Goal: Information Seeking & Learning: Learn about a topic

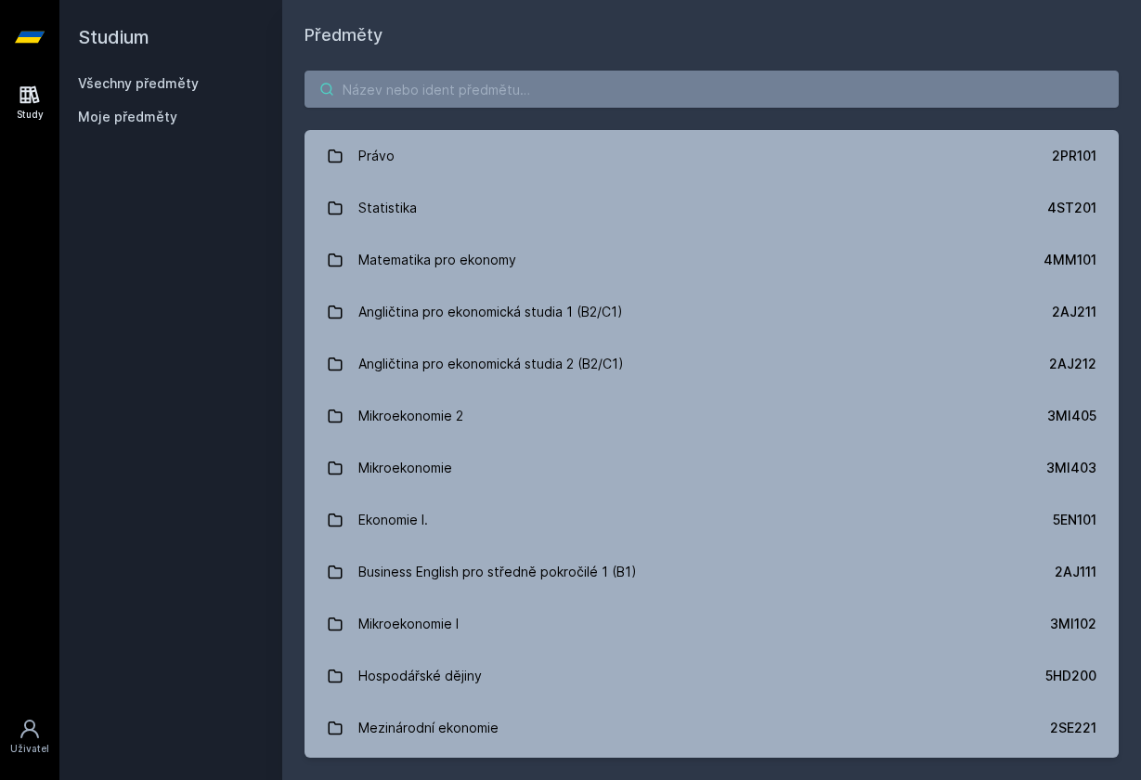
click at [640, 71] on input "search" at bounding box center [711, 89] width 814 height 37
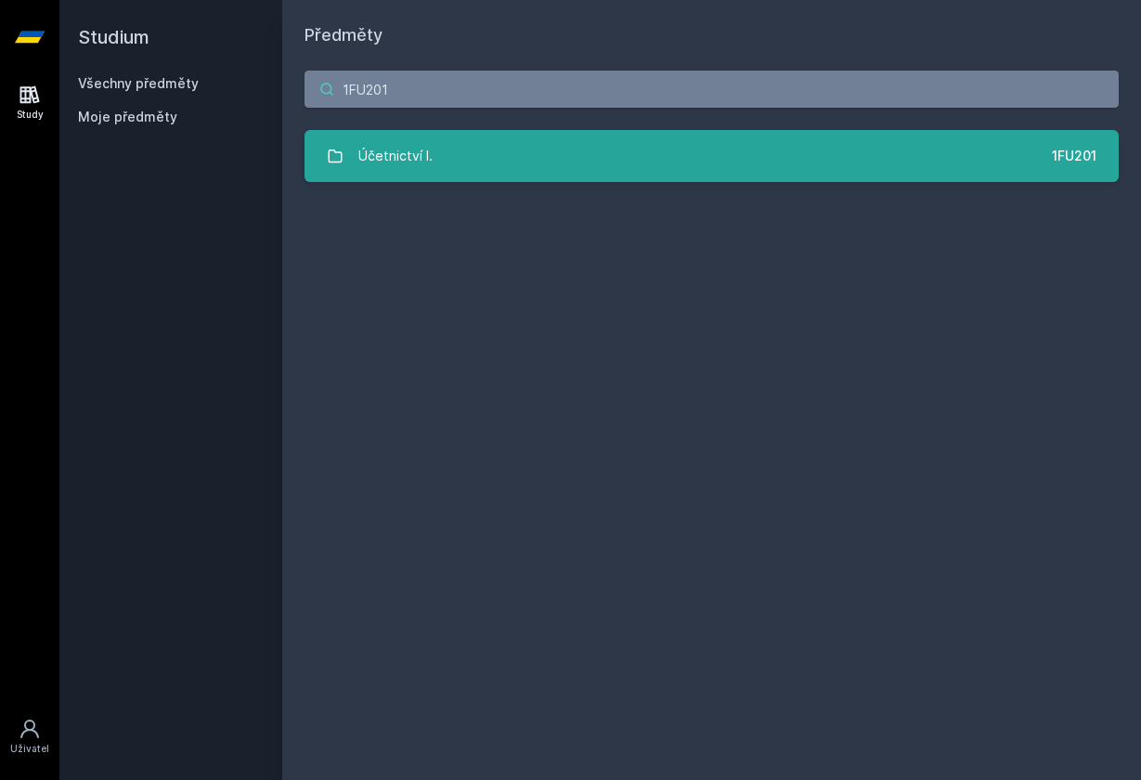
type input "1FU201"
click at [526, 144] on link "Účetnictví I. 1FU201" at bounding box center [711, 156] width 814 height 52
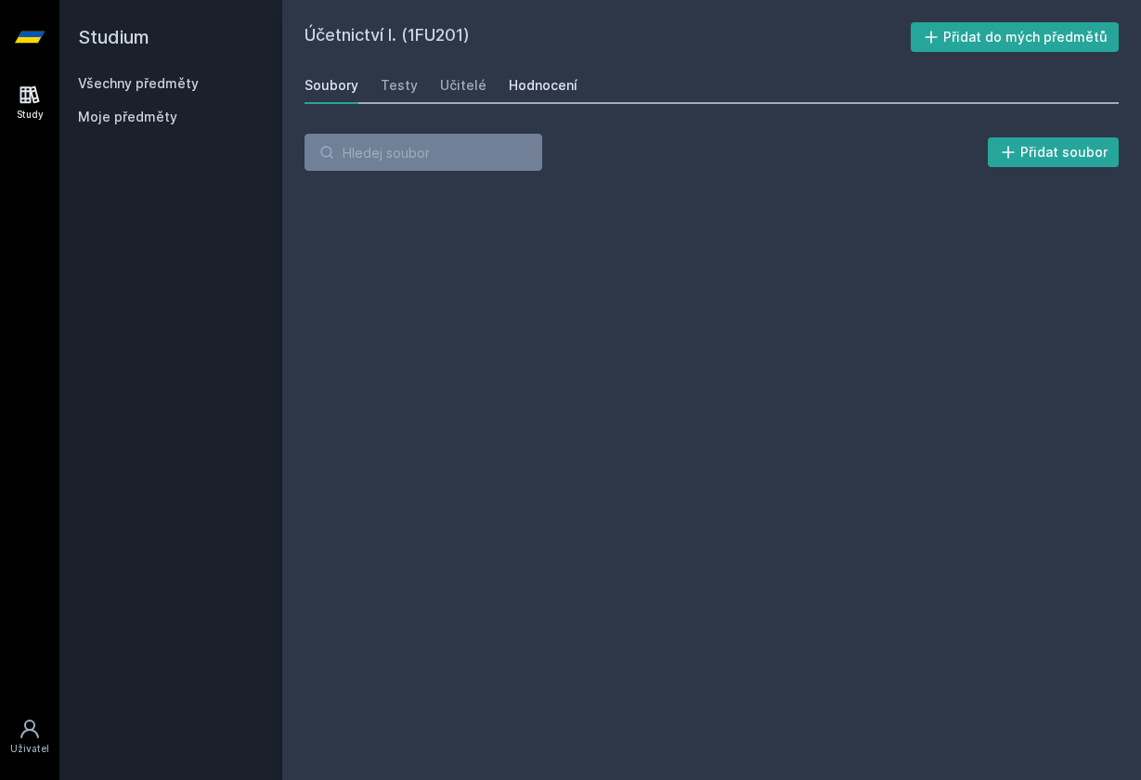
click at [523, 88] on div "Hodnocení" at bounding box center [543, 85] width 69 height 19
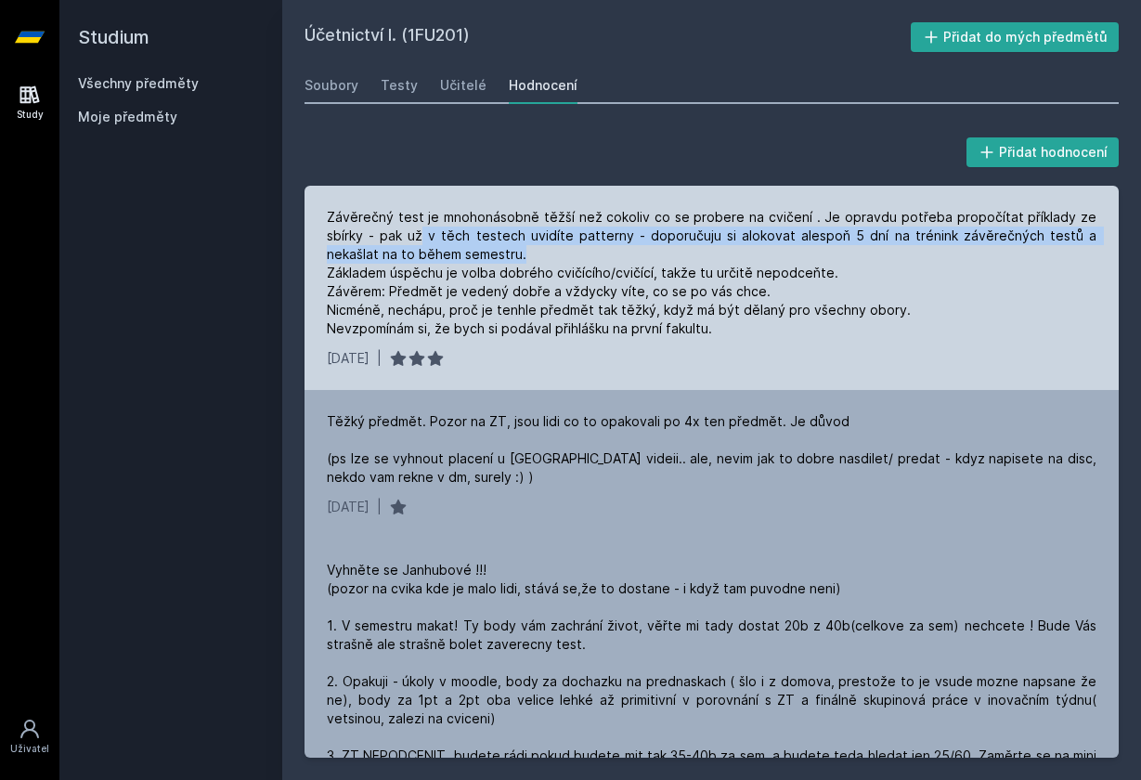
drag, startPoint x: 418, startPoint y: 239, endPoint x: 499, endPoint y: 245, distance: 82.0
click at [499, 245] on div "Závěrečný test je mnohonásobně těžší než cokoliv co se probere na cvičení . Je …" at bounding box center [712, 273] width 770 height 130
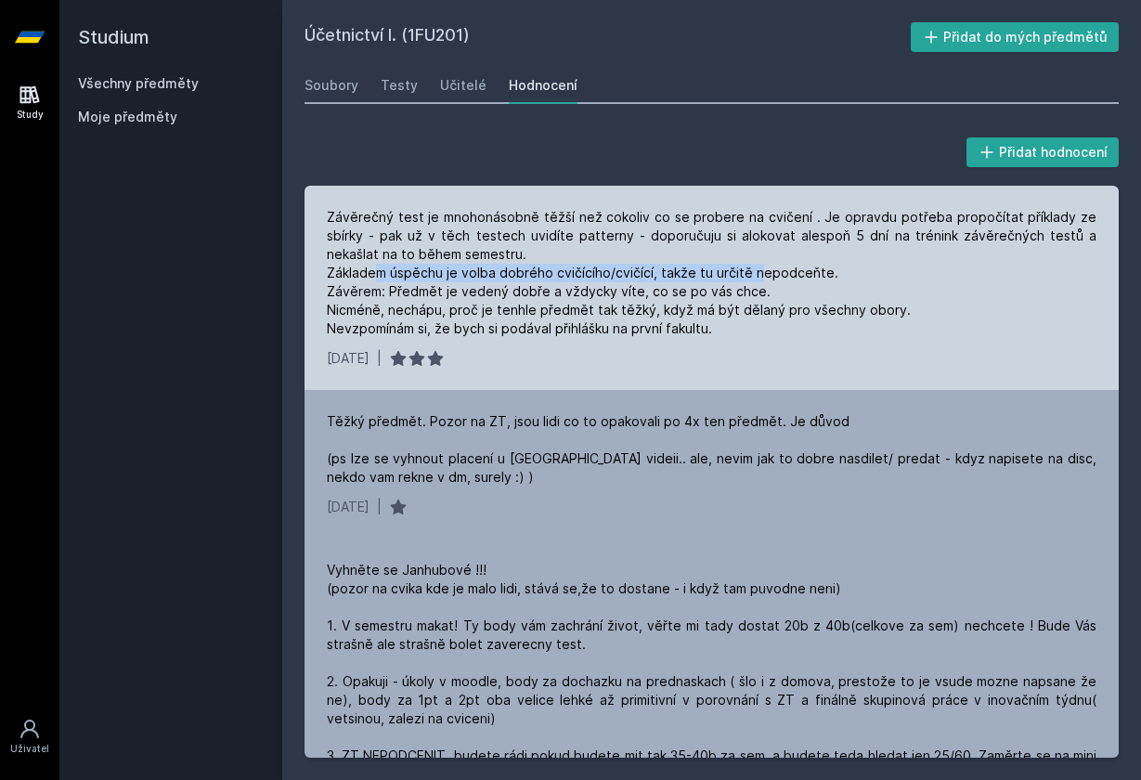
drag, startPoint x: 380, startPoint y: 273, endPoint x: 758, endPoint y: 262, distance: 378.0
click at [758, 262] on div "Závěrečný test je mnohonásobně těžší než cokoliv co se probere na cvičení . Je …" at bounding box center [712, 273] width 770 height 130
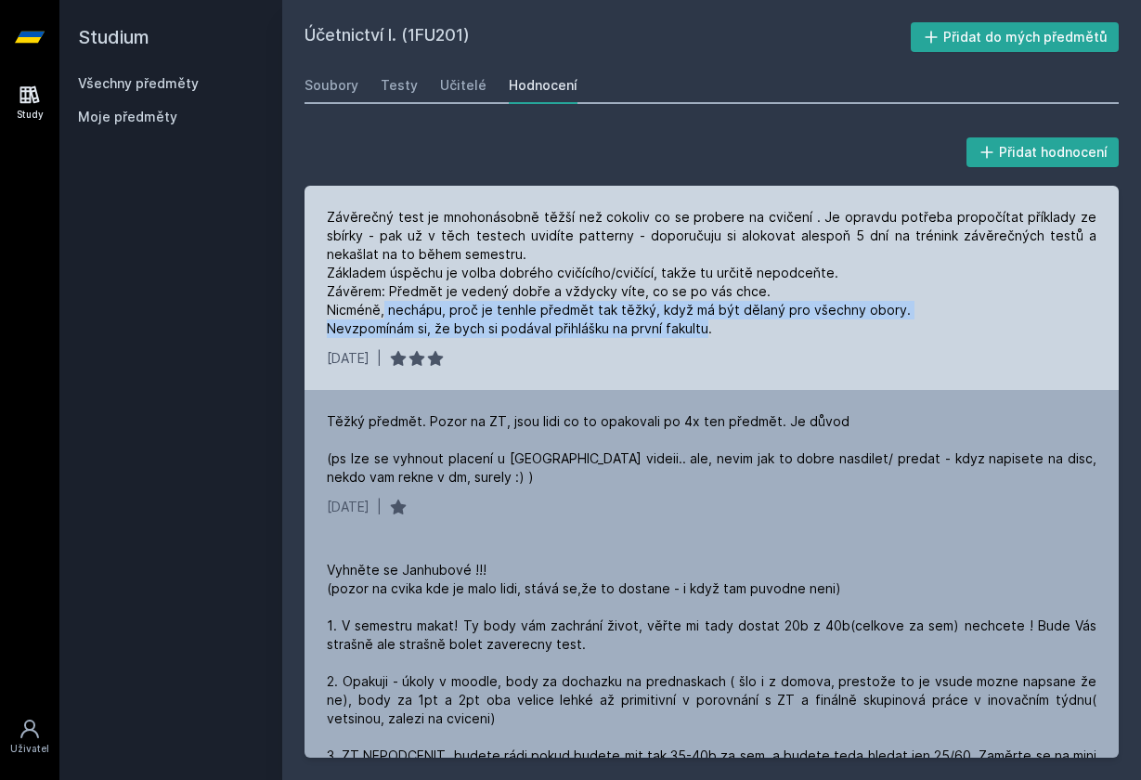
drag, startPoint x: 383, startPoint y: 312, endPoint x: 706, endPoint y: 333, distance: 322.8
click at [706, 333] on div "Závěrečný test je mnohonásobně těžší než cokoliv co se probere na cvičení . Je …" at bounding box center [712, 273] width 770 height 130
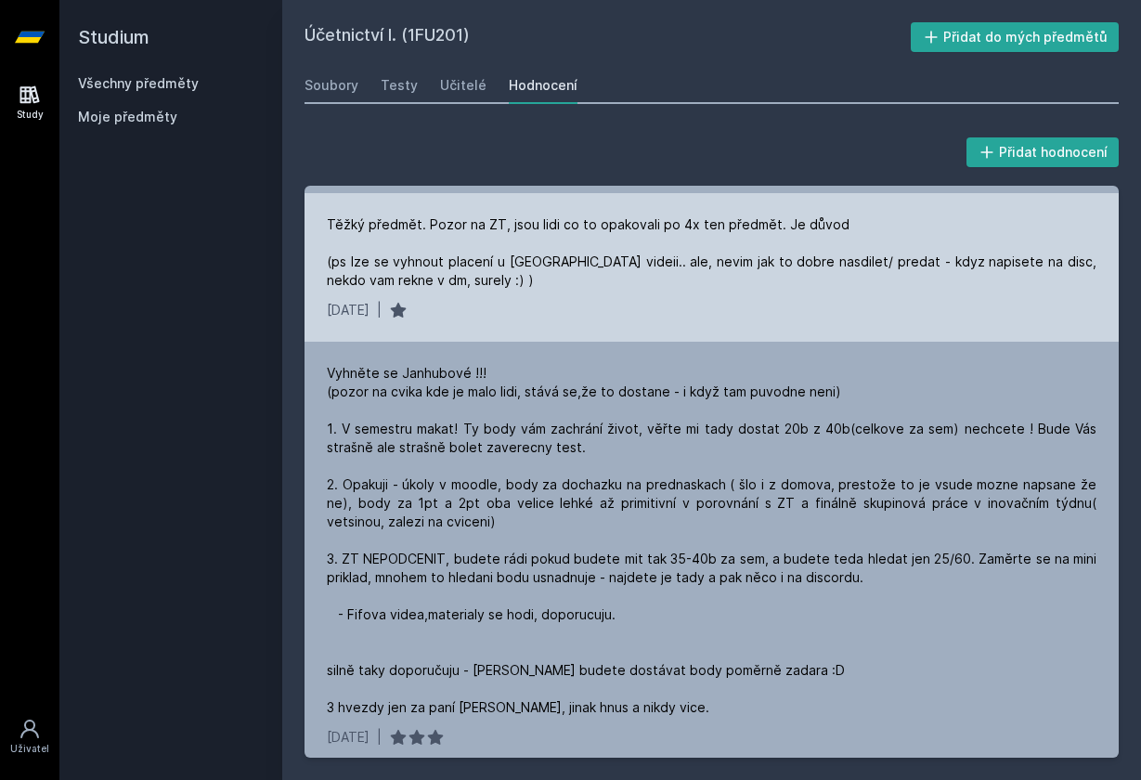
scroll to position [199, 0]
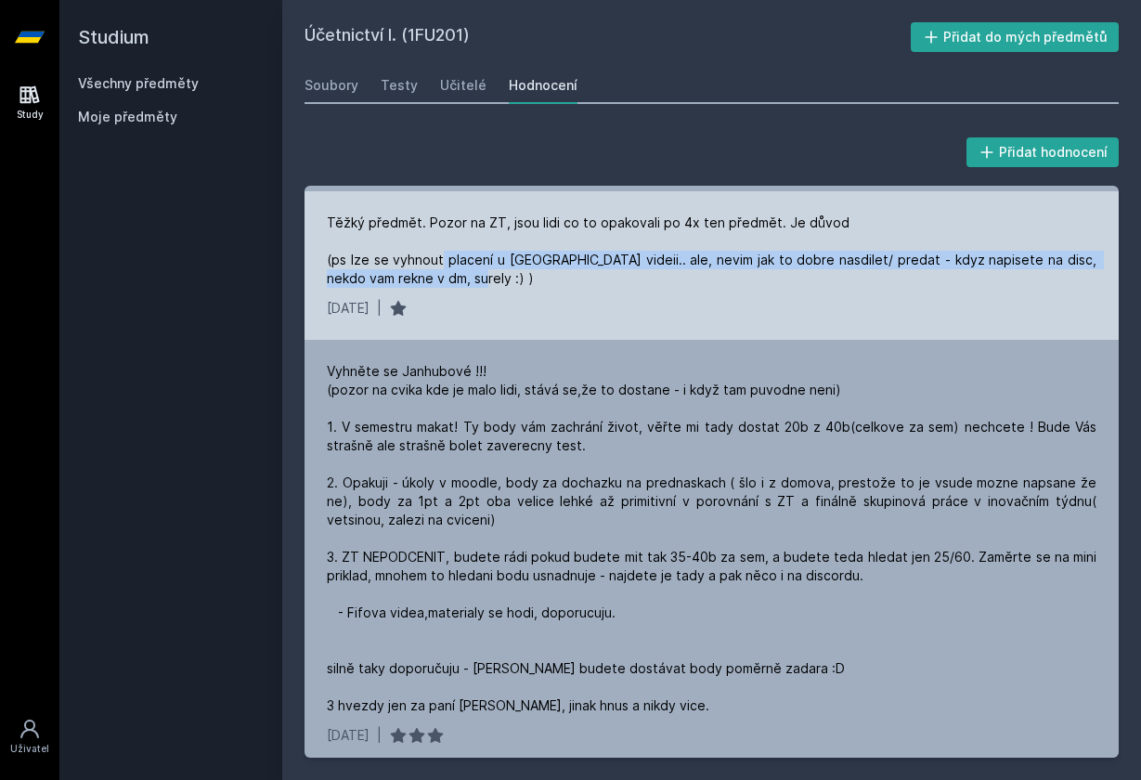
drag, startPoint x: 443, startPoint y: 259, endPoint x: 459, endPoint y: 276, distance: 23.0
click at [459, 276] on div "Těžký předmět. Pozor na ZT, jsou lidi co to opakovali po 4x ten předmět. Je dův…" at bounding box center [712, 251] width 770 height 74
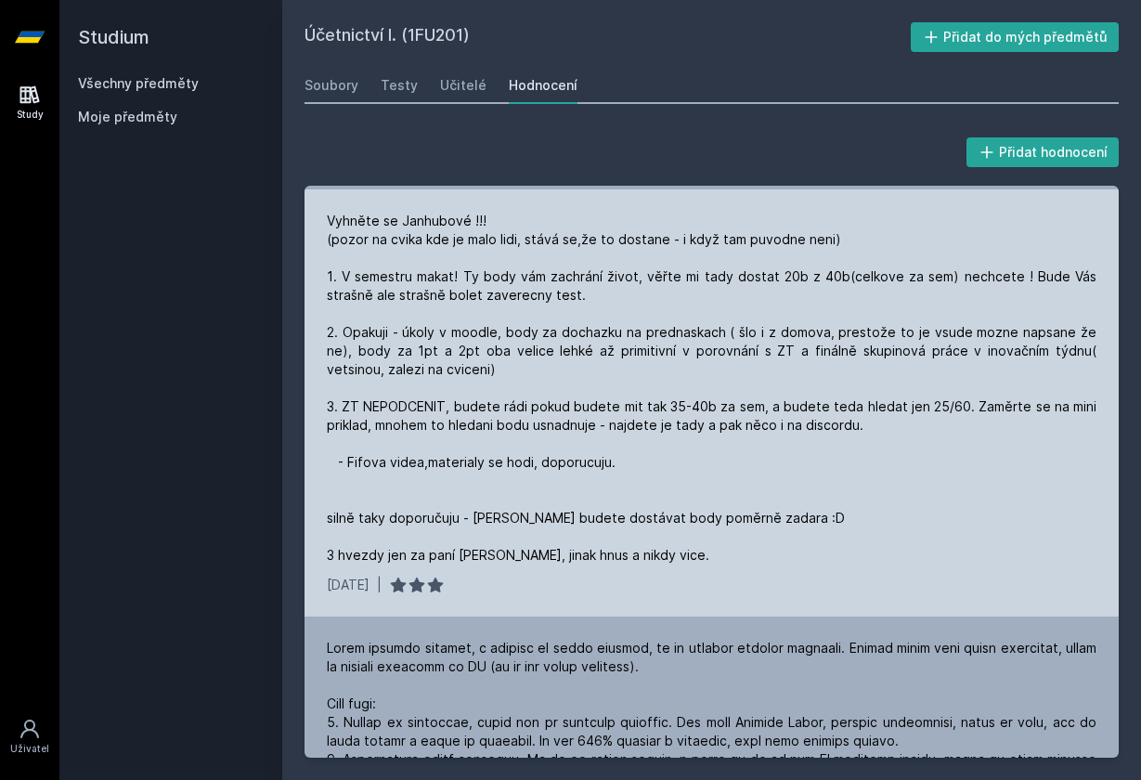
scroll to position [351, 0]
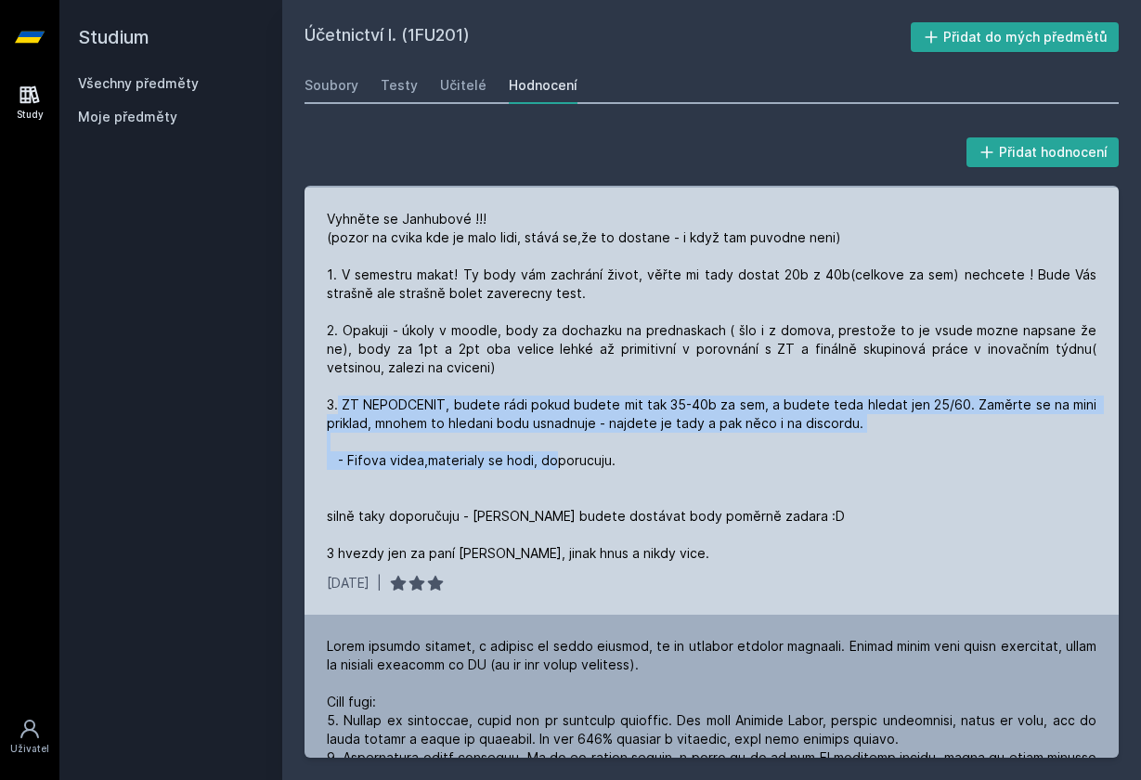
drag, startPoint x: 337, startPoint y: 394, endPoint x: 554, endPoint y: 456, distance: 226.0
click at [554, 456] on div "Vyhněte se Janhubové !!! (pozor na cvika kde je malo lidi, stává se,že to dosta…" at bounding box center [712, 386] width 770 height 353
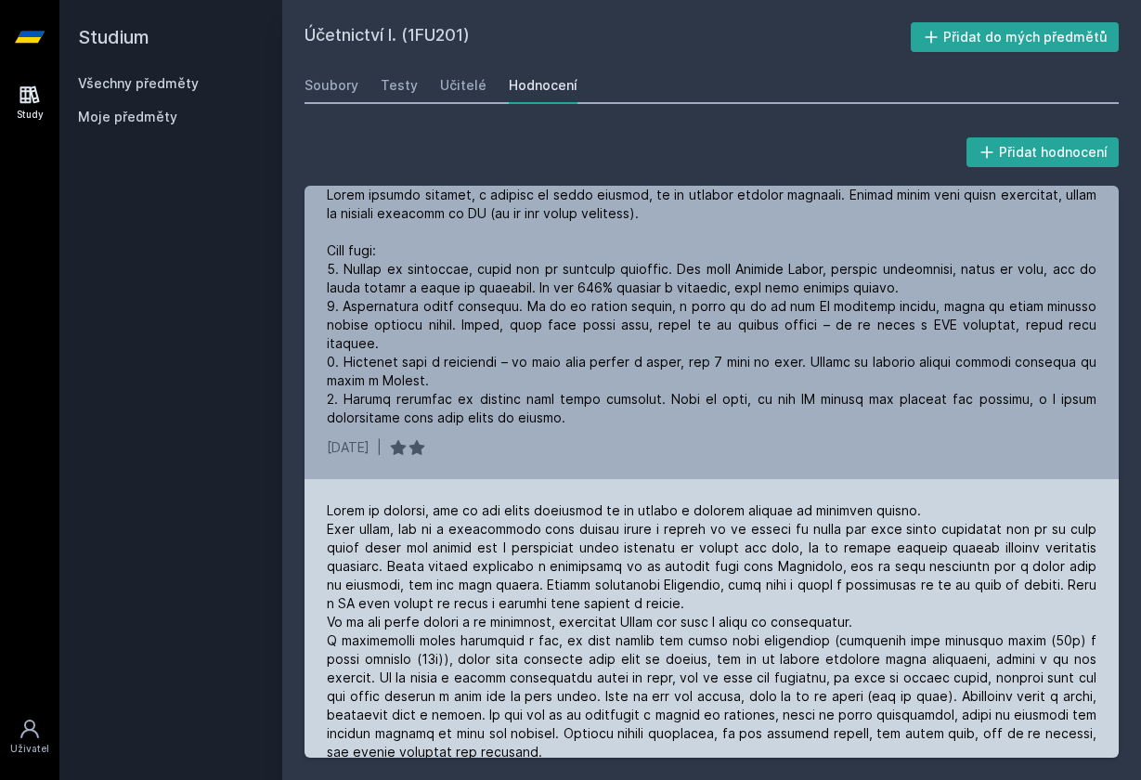
scroll to position [798, 0]
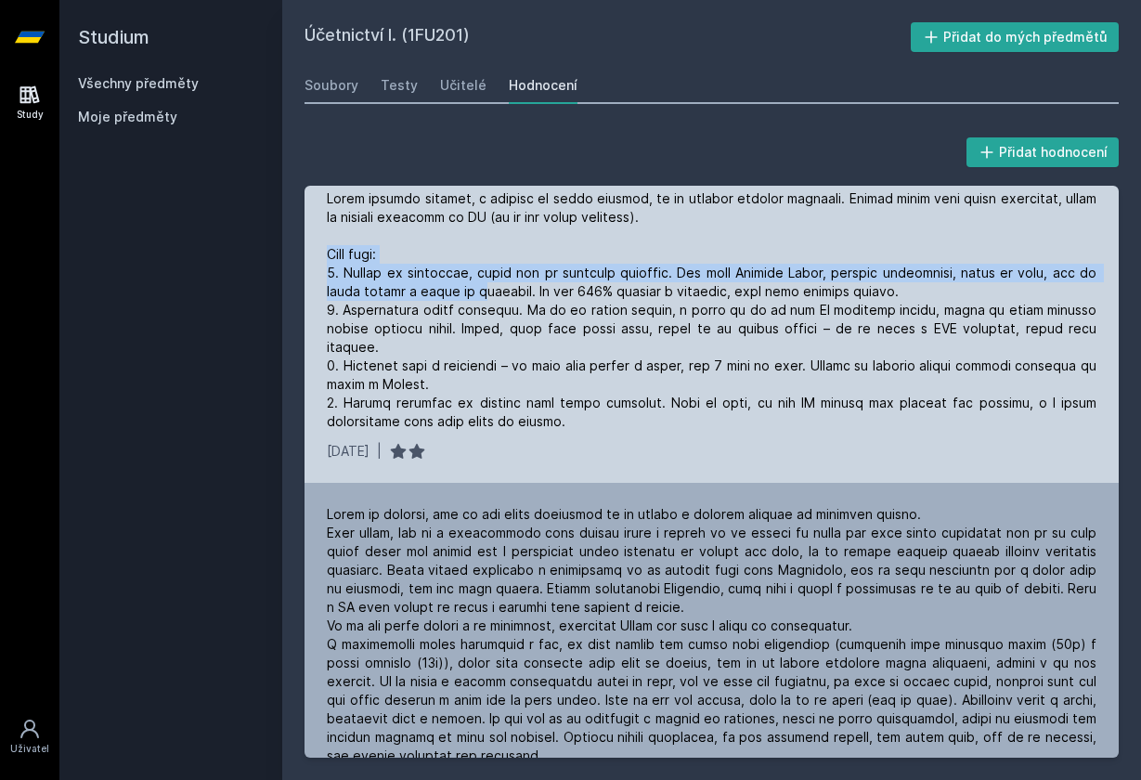
drag, startPoint x: 330, startPoint y: 252, endPoint x: 484, endPoint y: 287, distance: 157.2
click at [484, 287] on div at bounding box center [712, 309] width 770 height 241
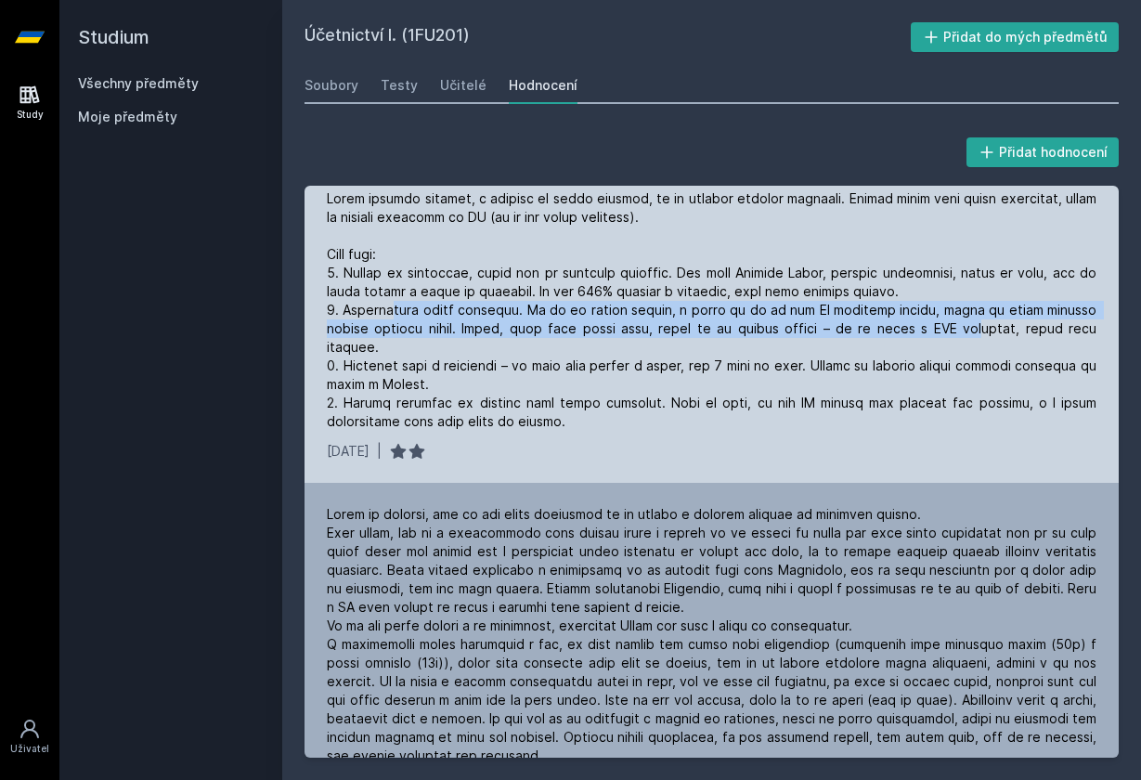
drag, startPoint x: 387, startPoint y: 309, endPoint x: 926, endPoint y: 330, distance: 538.8
click at [926, 332] on div at bounding box center [712, 309] width 770 height 241
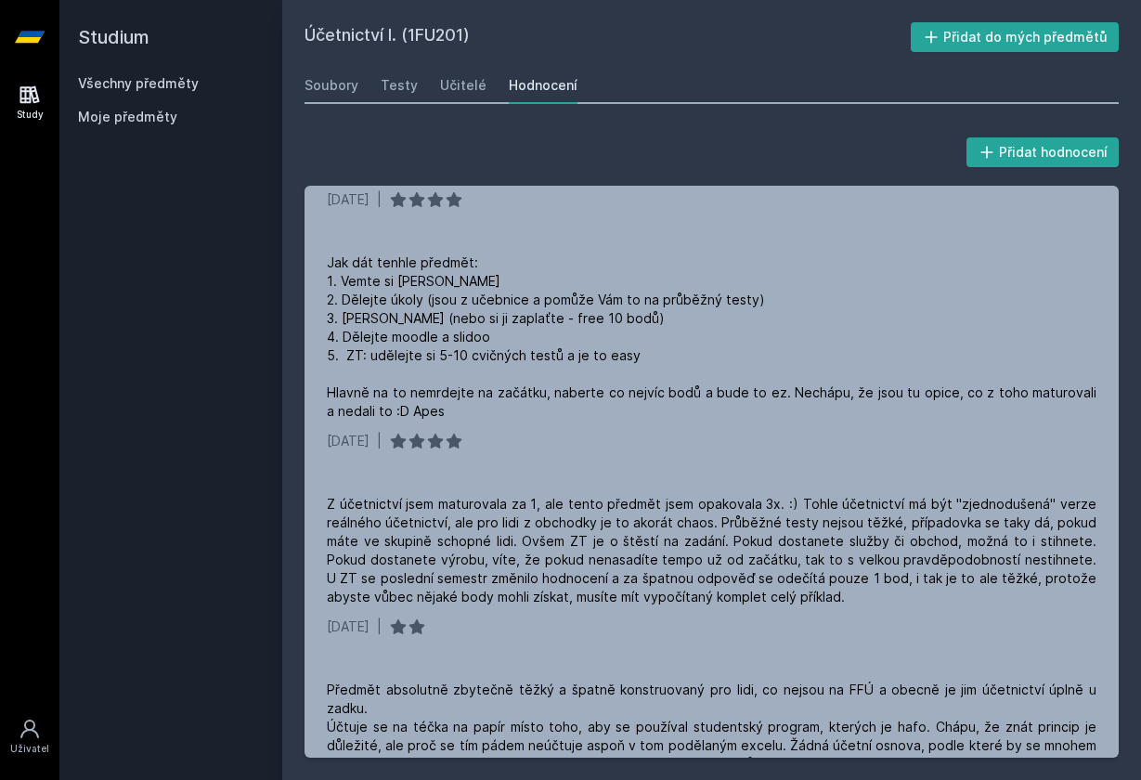
scroll to position [2495, 0]
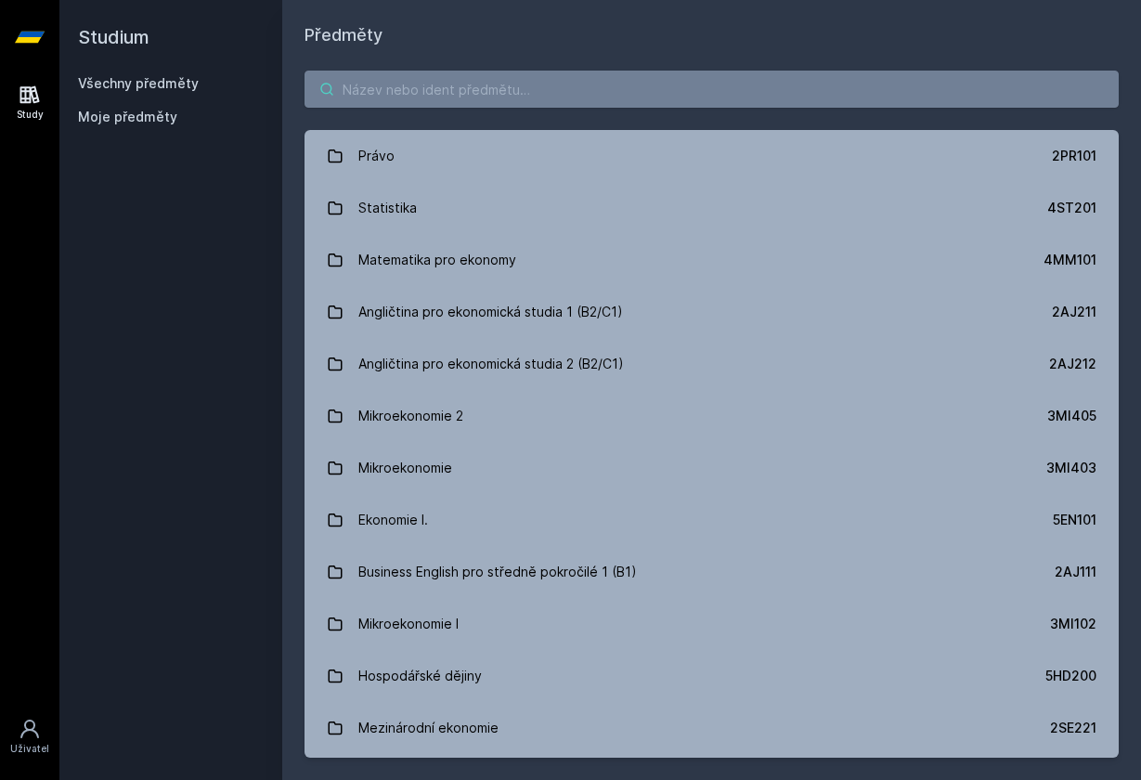
click at [371, 77] on input "search" at bounding box center [711, 89] width 814 height 37
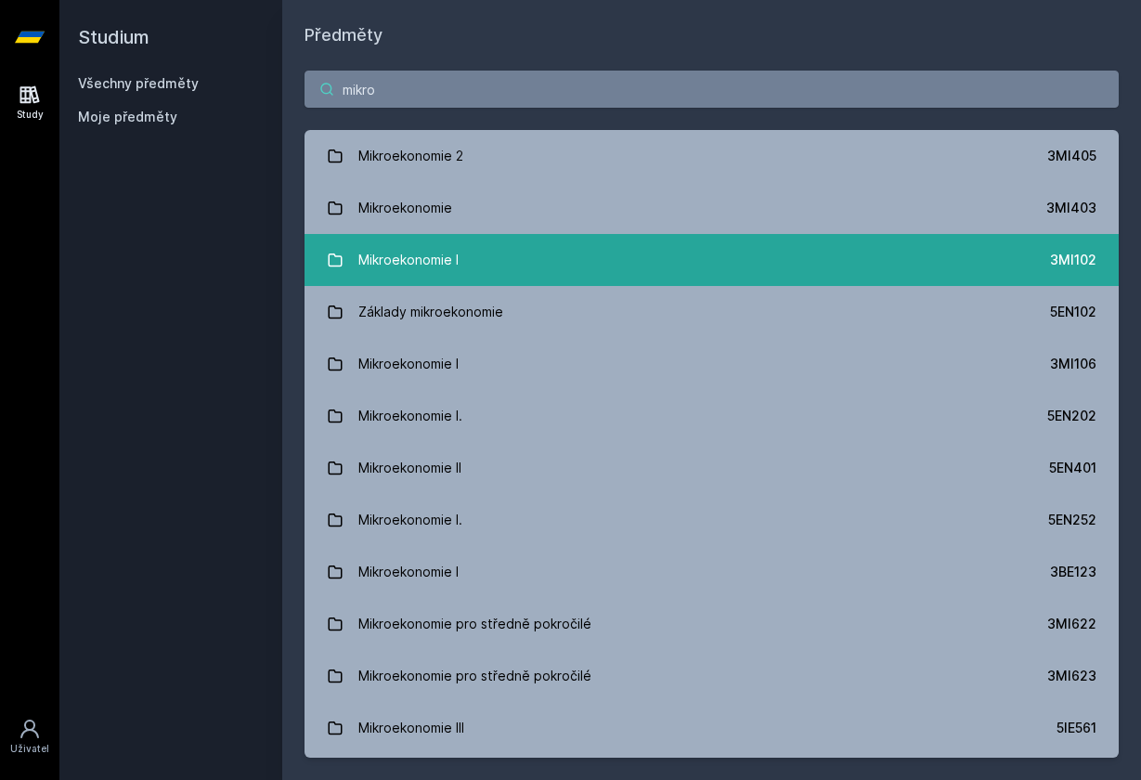
type input "mikro"
click at [451, 245] on div "Mikroekonomie I" at bounding box center [408, 259] width 100 height 37
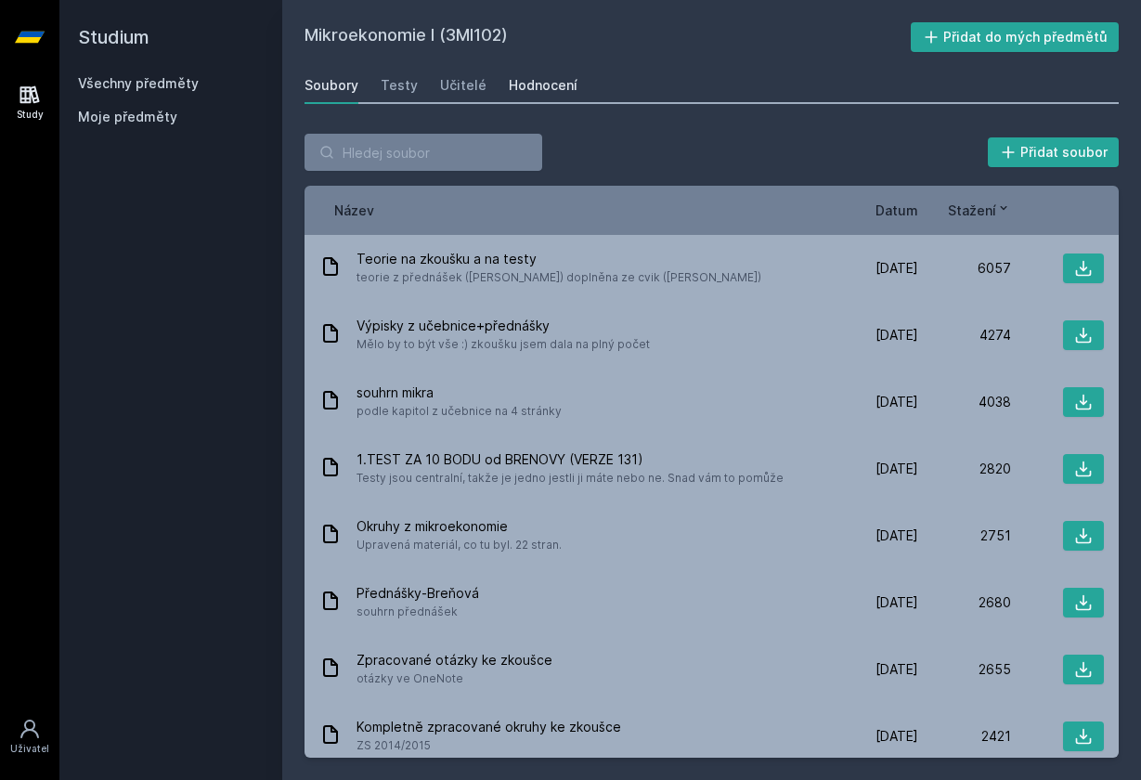
click at [542, 84] on div "Hodnocení" at bounding box center [543, 85] width 69 height 19
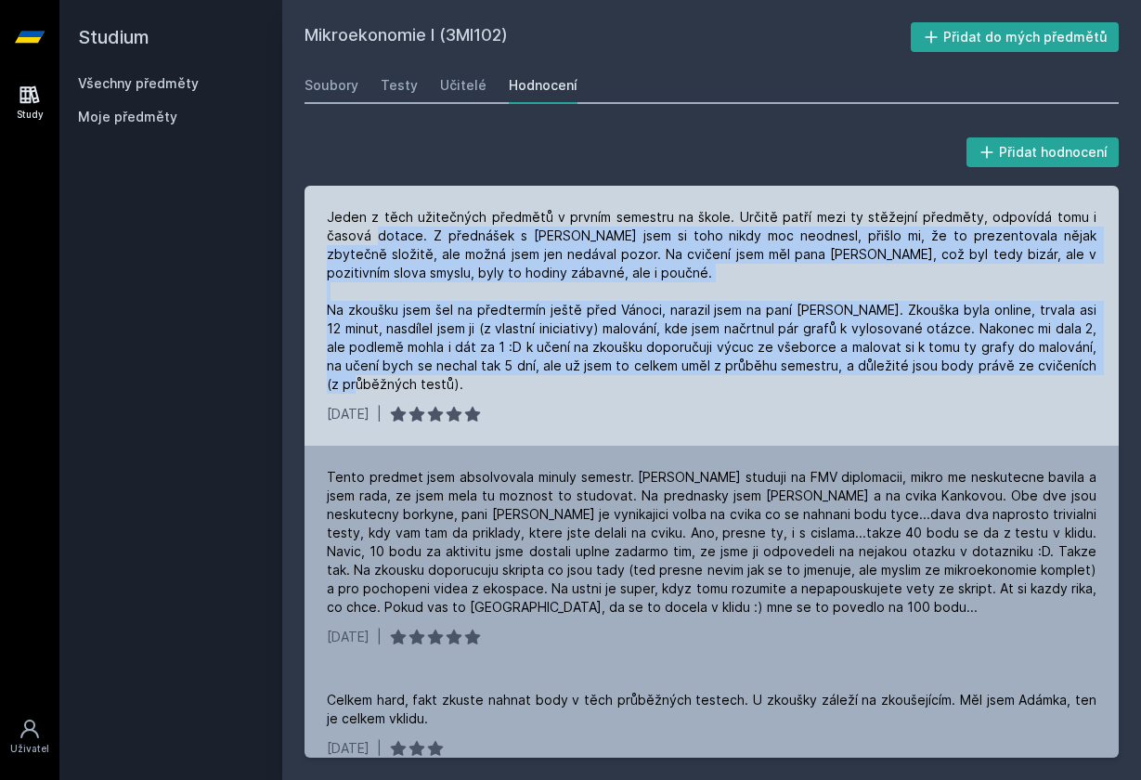
drag, startPoint x: 376, startPoint y: 226, endPoint x: 641, endPoint y: 396, distance: 314.9
click at [641, 397] on div "Jeden z těch užitečných předmětů v prvním semestru na škole. Určitě patří mezi …" at bounding box center [711, 316] width 814 height 260
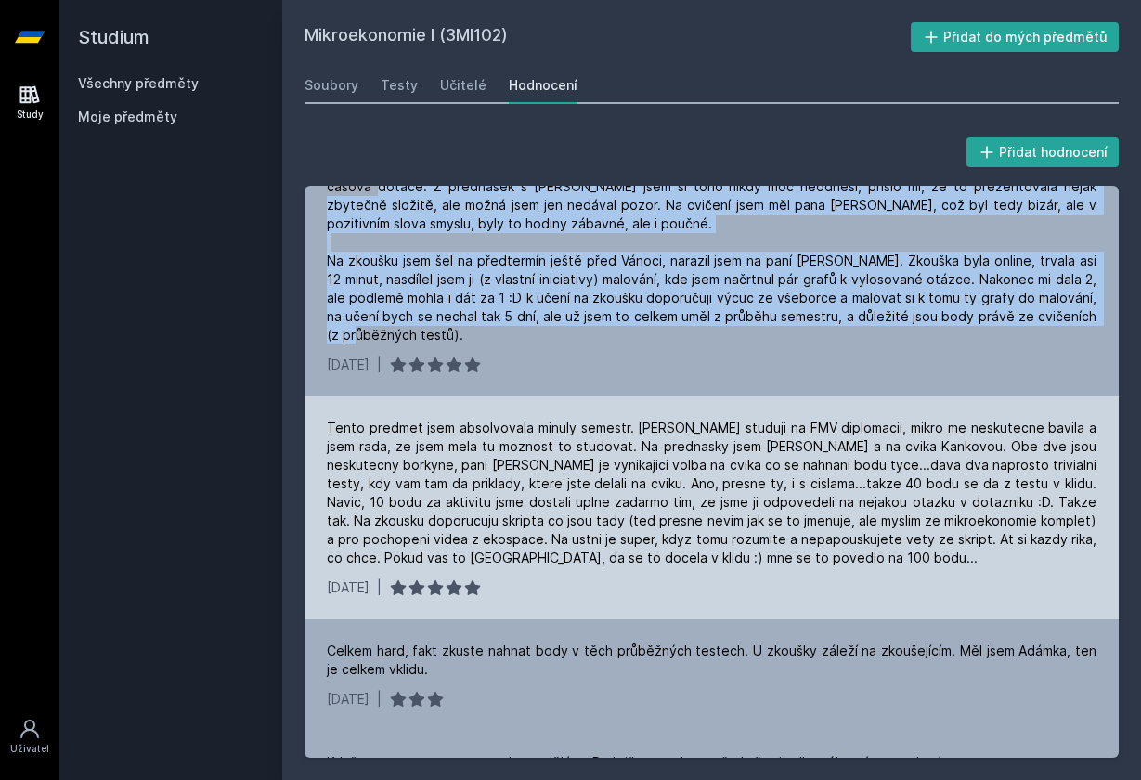
scroll to position [51, 0]
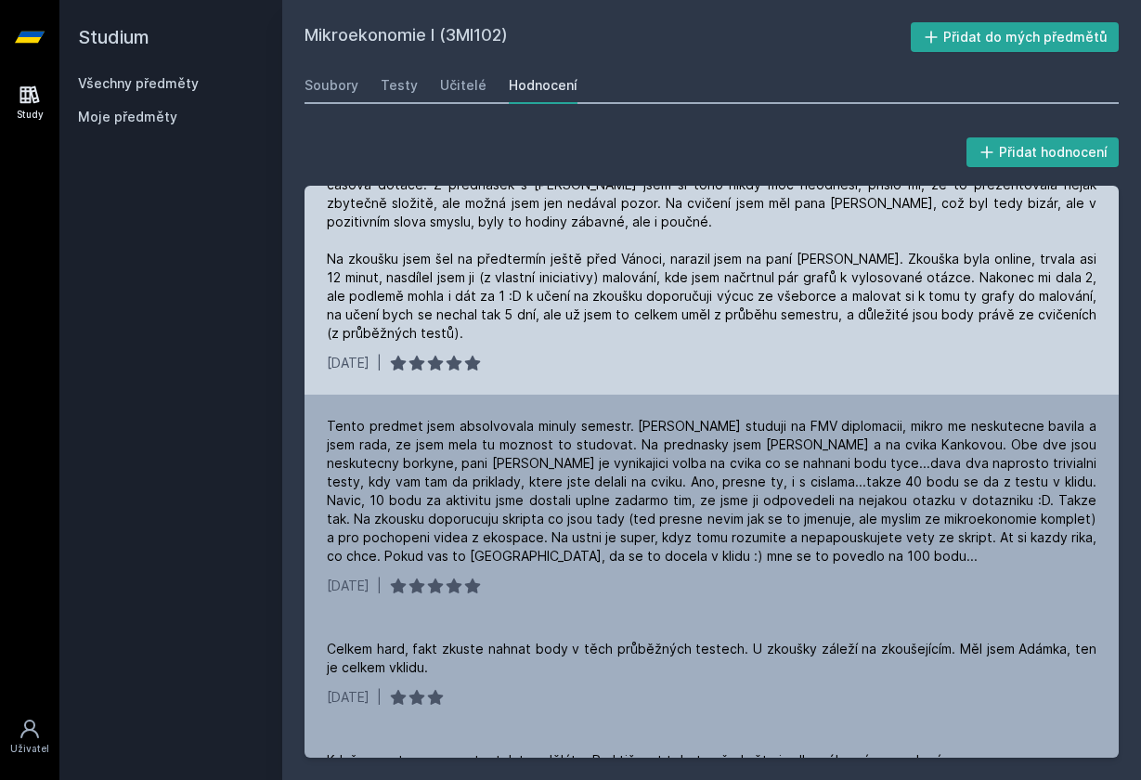
click at [438, 263] on div "Jeden z těch užitečných předmětů v prvním semestru na škole. Určitě patří mezi …" at bounding box center [712, 250] width 770 height 186
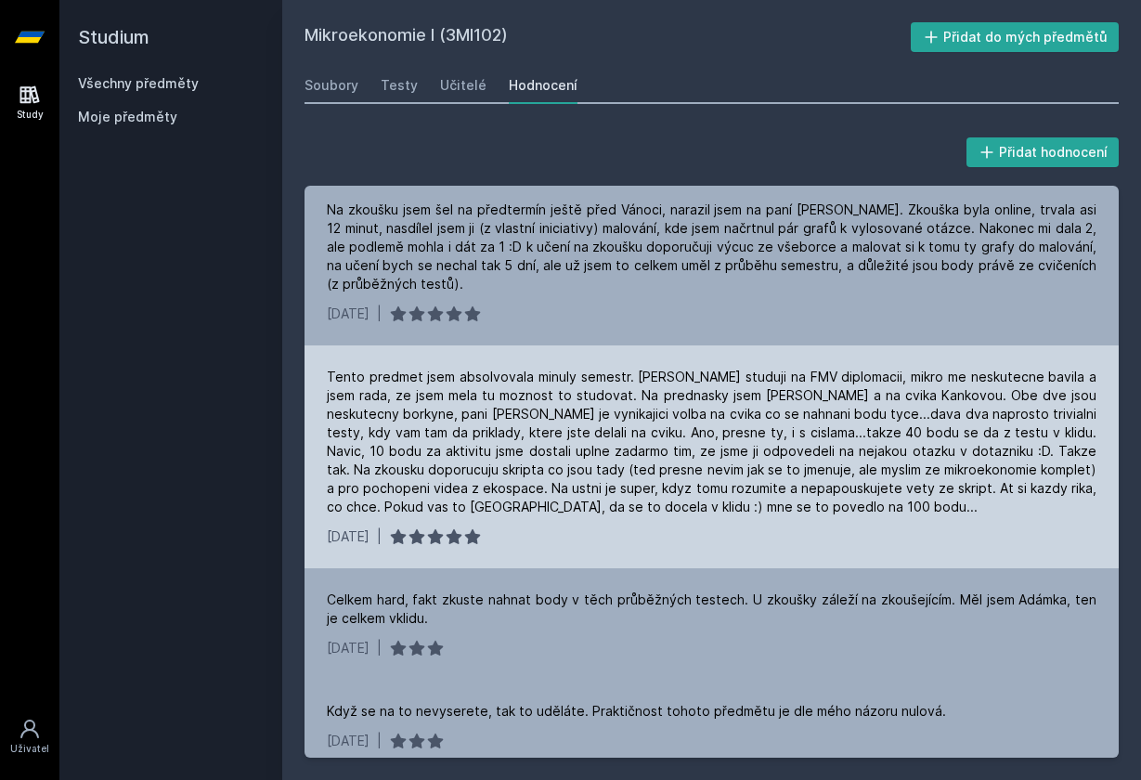
scroll to position [101, 0]
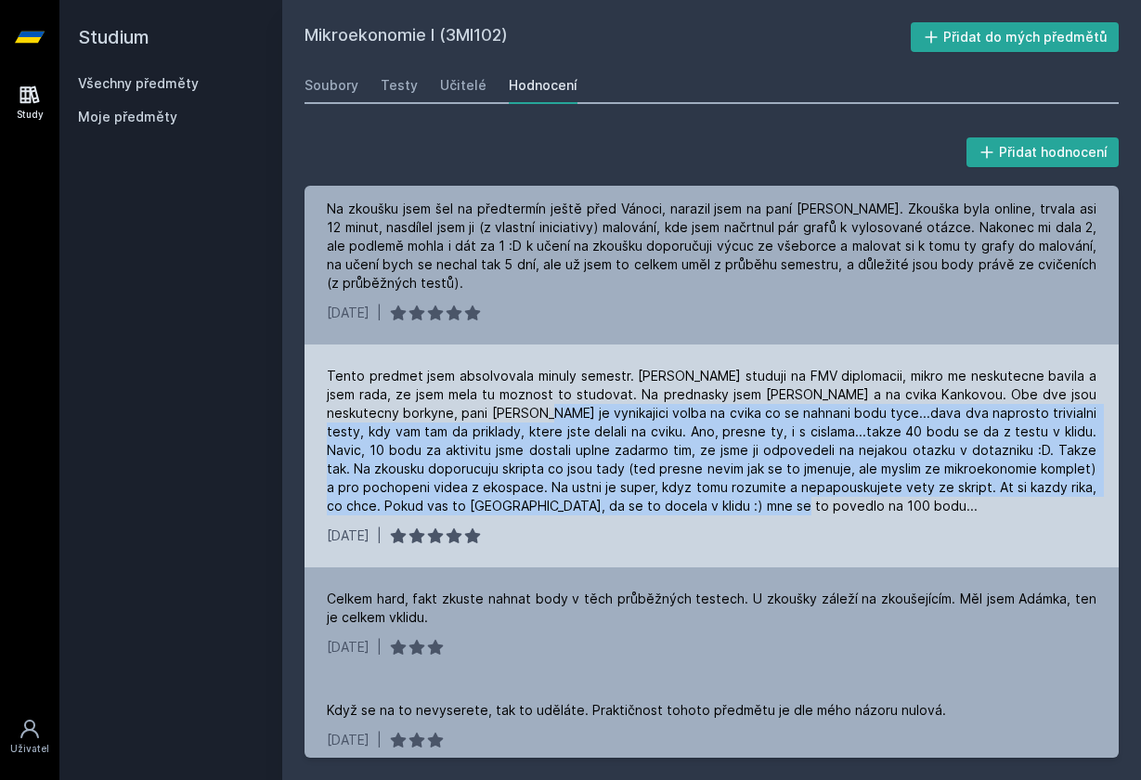
drag, startPoint x: 509, startPoint y: 421, endPoint x: 742, endPoint y: 506, distance: 248.2
click at [742, 507] on div "Tento predmet jsem absolvovala minuly semestr. [PERSON_NAME] studuji na FMV dip…" at bounding box center [712, 441] width 770 height 149
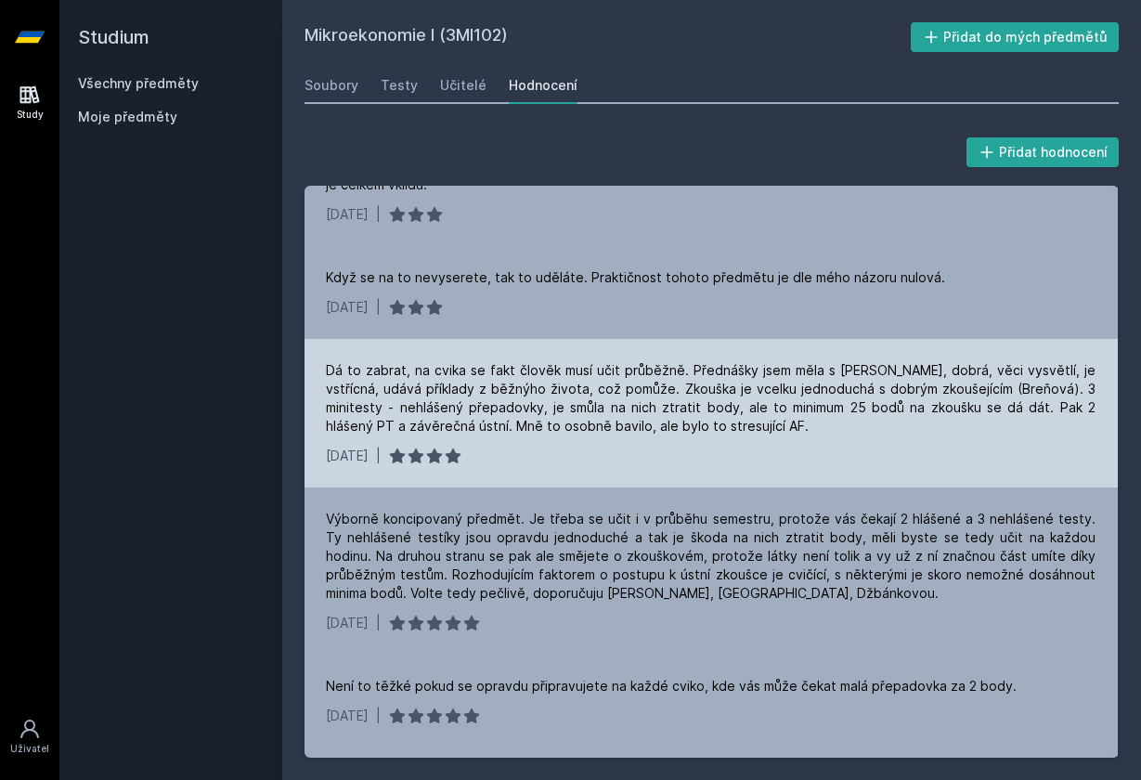
scroll to position [537, 1]
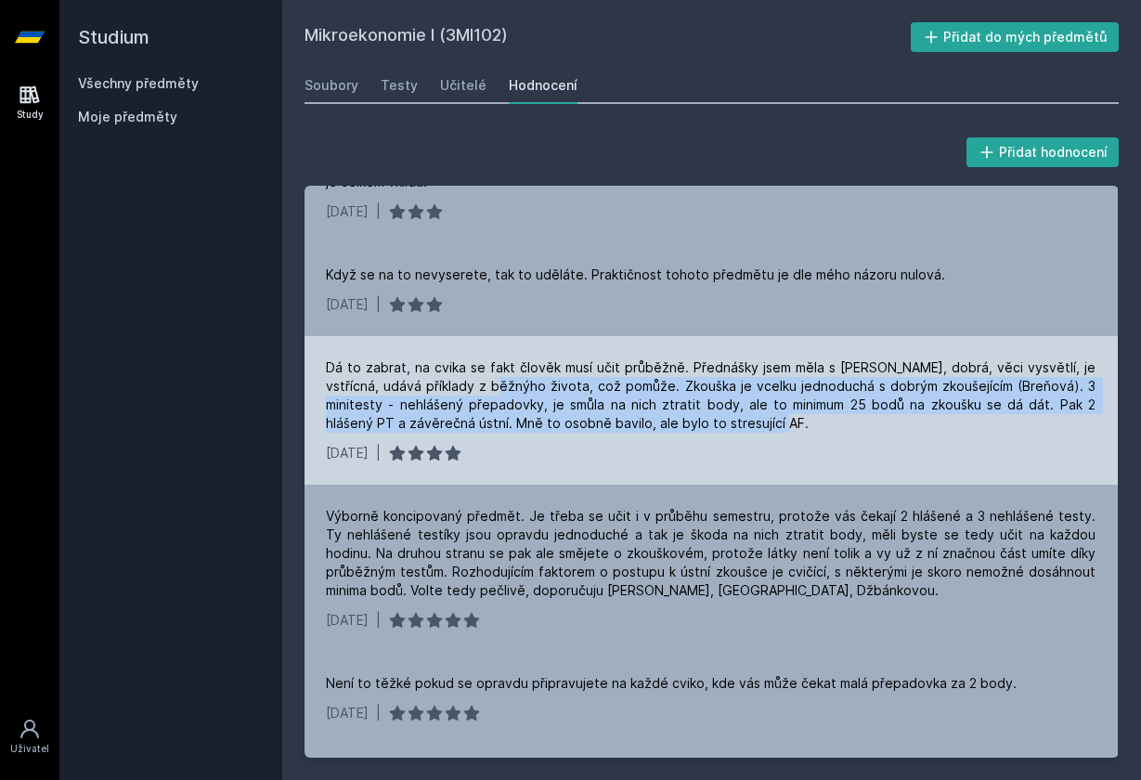
drag, startPoint x: 462, startPoint y: 375, endPoint x: 766, endPoint y: 433, distance: 309.0
click at [766, 433] on div "Dá to zabrat, na cvika se fakt člověk musí učit průběžně. Přednášky jsem měla s…" at bounding box center [711, 410] width 814 height 149
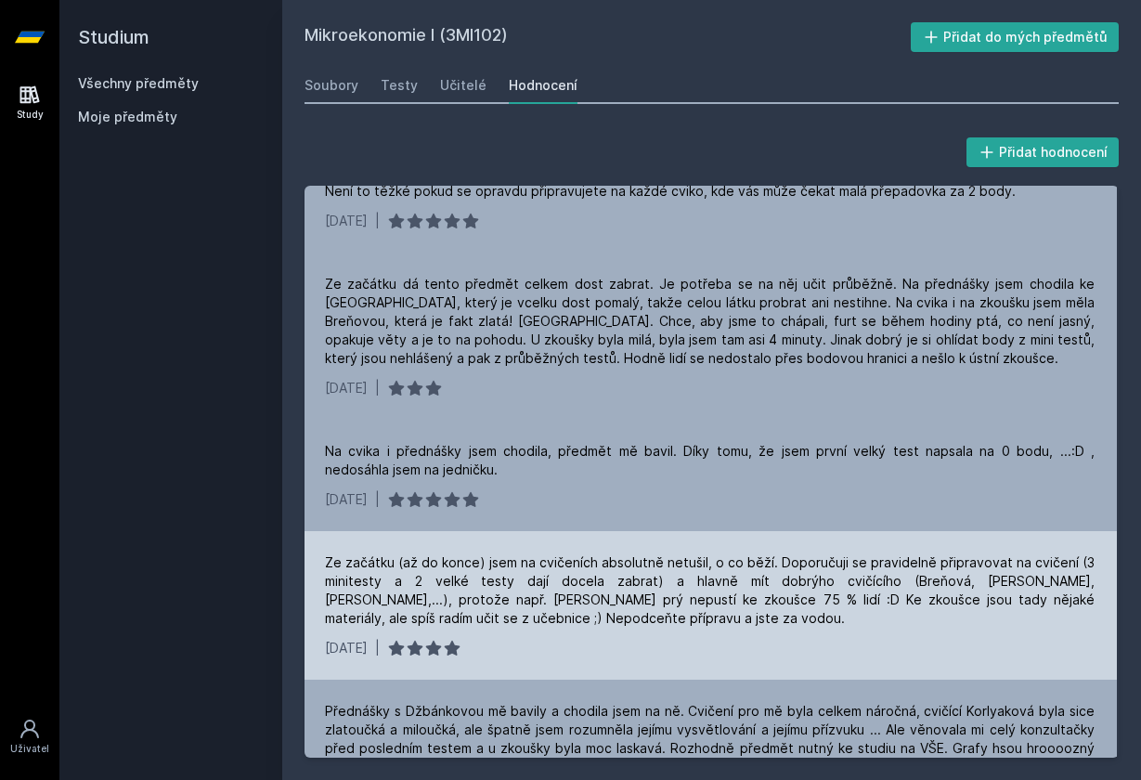
scroll to position [1030, 3]
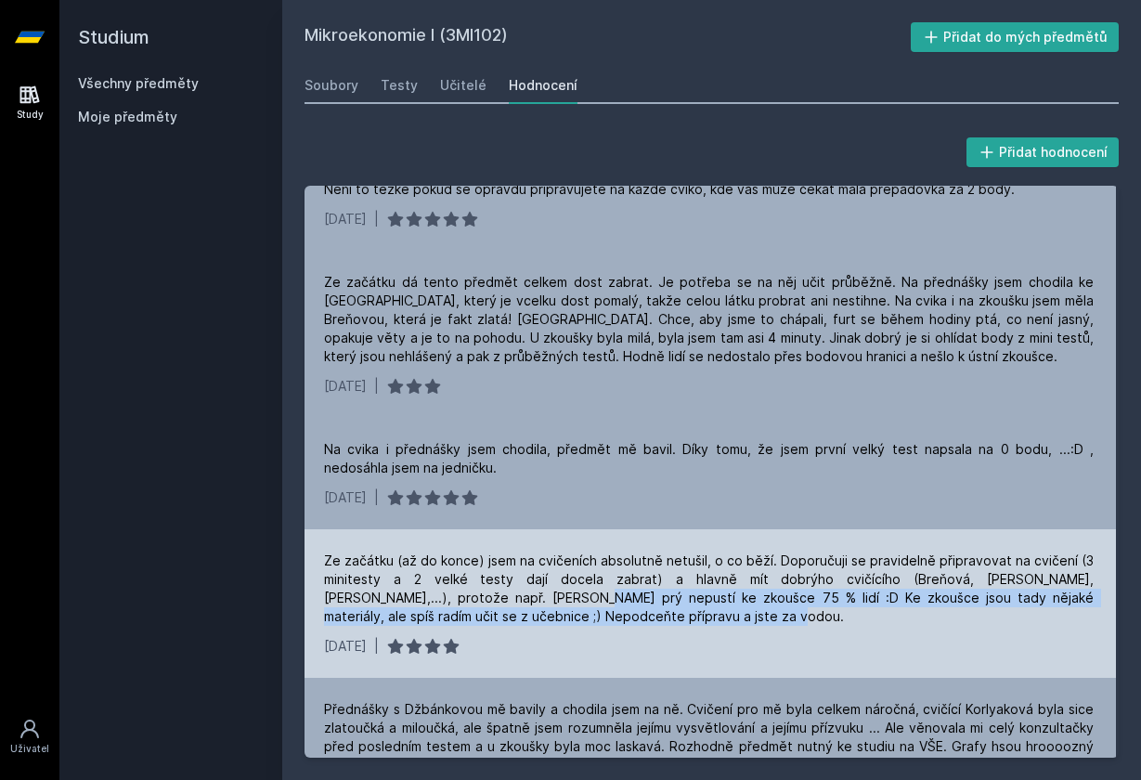
drag, startPoint x: 466, startPoint y: 602, endPoint x: 566, endPoint y: 627, distance: 103.1
click at [566, 628] on div "Ze začátku (až do konce) jsem na cvičeních absolutně netušil, o co běží. Doporu…" at bounding box center [709, 603] width 814 height 149
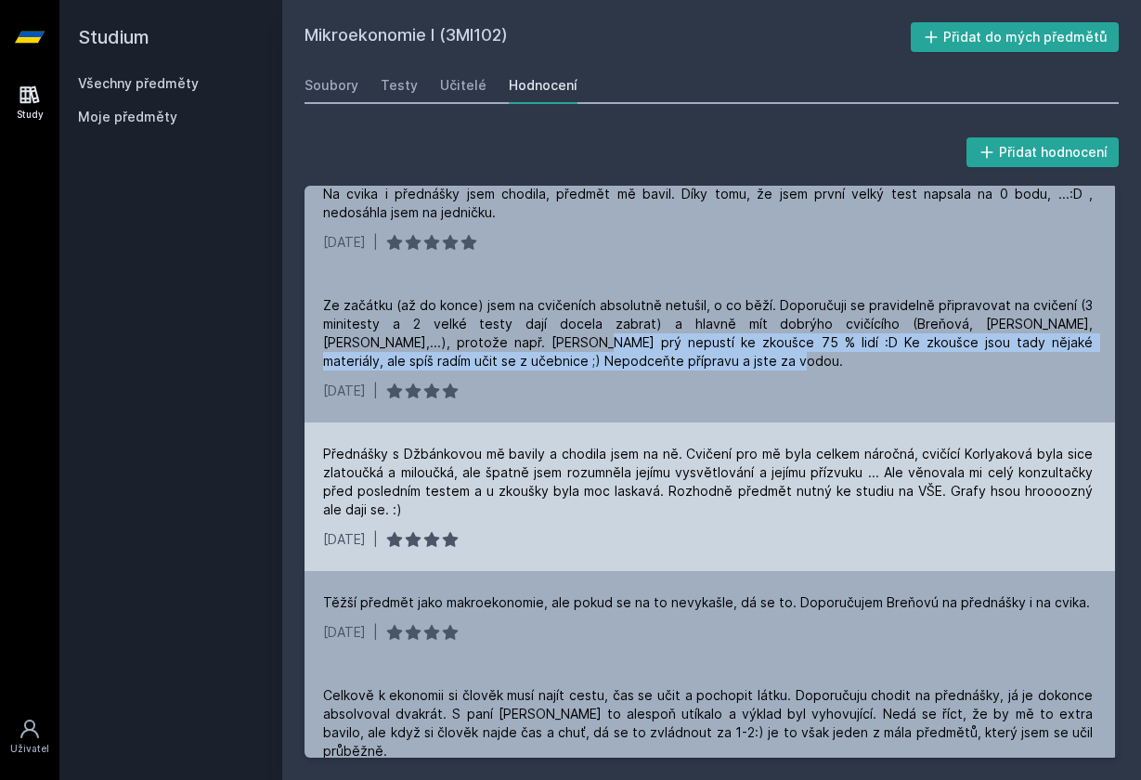
scroll to position [1286, 2]
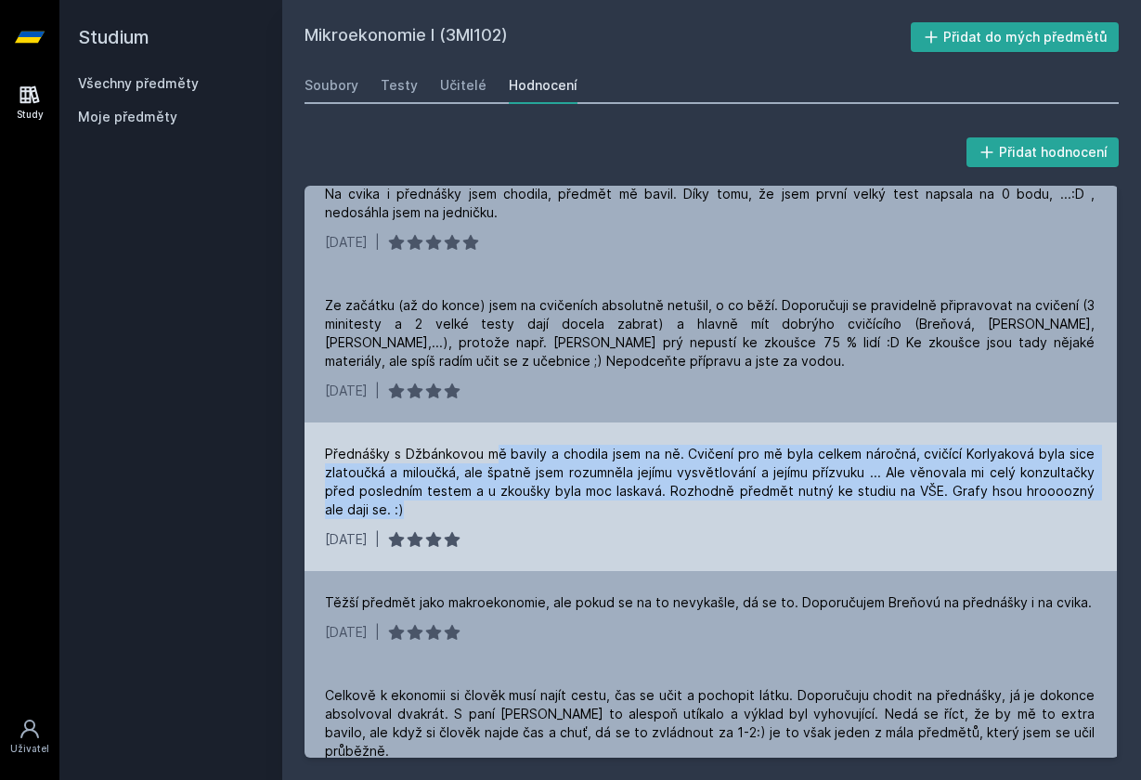
drag, startPoint x: 496, startPoint y: 454, endPoint x: 582, endPoint y: 521, distance: 109.2
click at [582, 521] on div "Přednášky s Džbánkovou mě bavily a chodila jsem na ně. Cvičení pro mě byla celk…" at bounding box center [710, 496] width 814 height 149
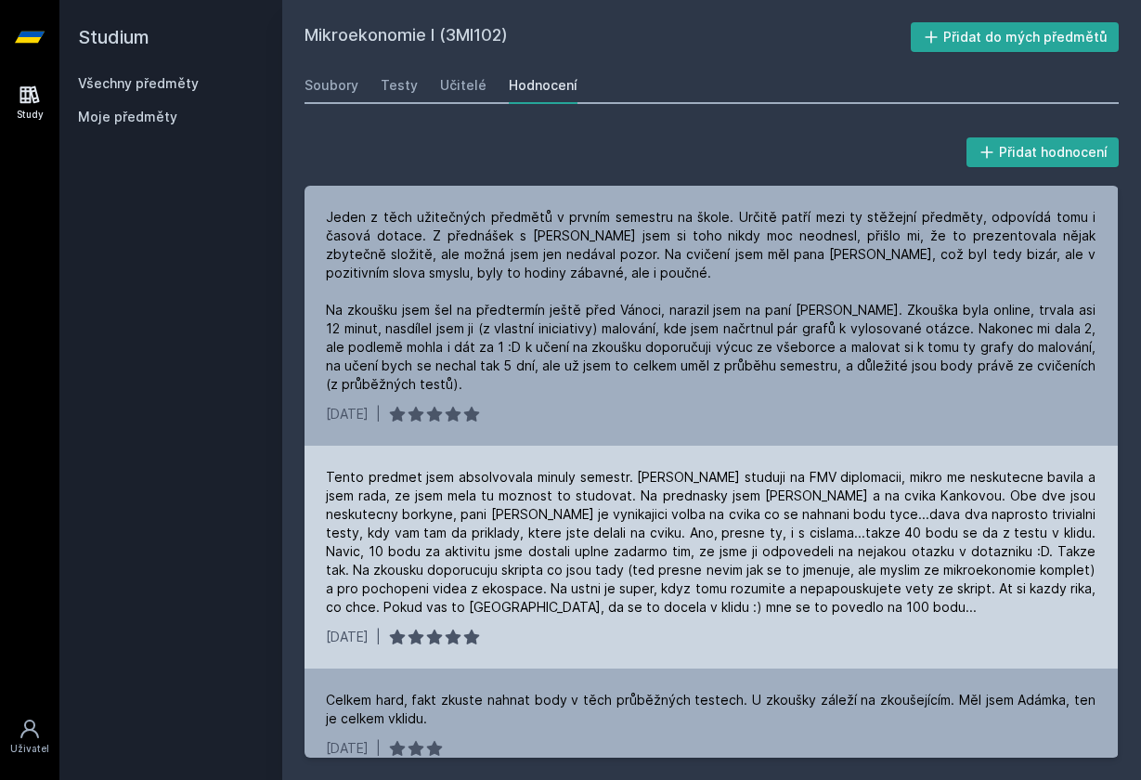
scroll to position [0, 1]
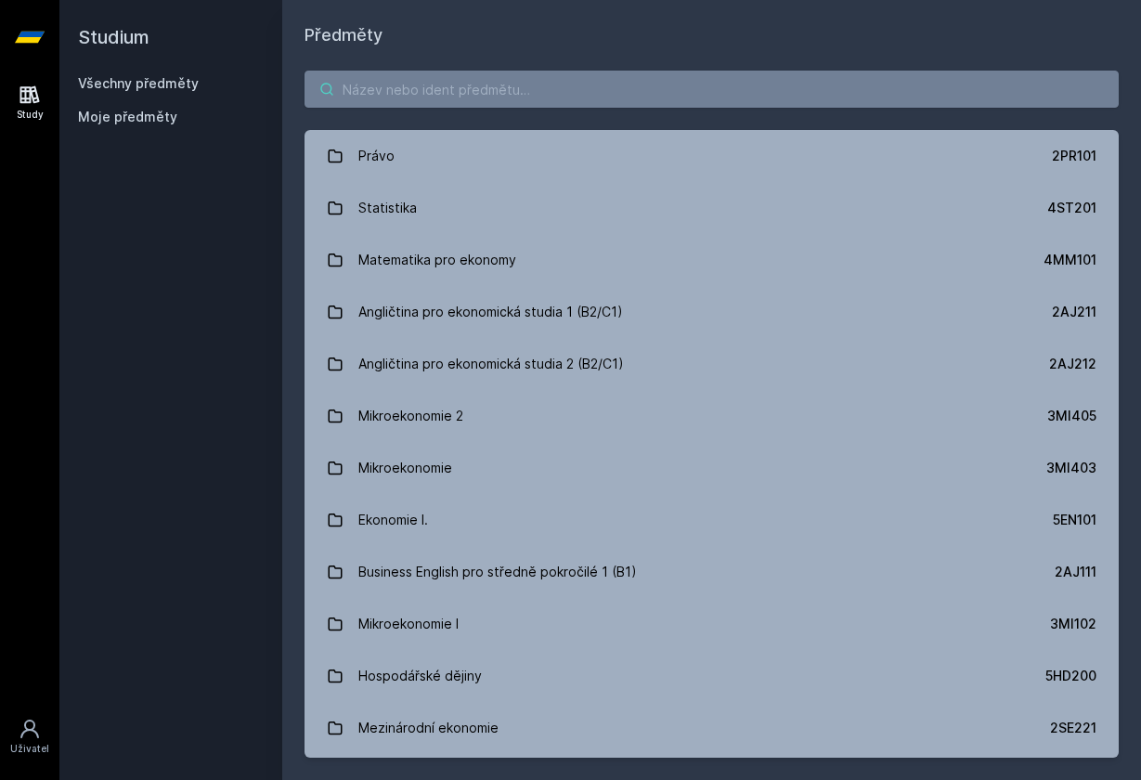
click at [467, 82] on input "search" at bounding box center [711, 89] width 814 height 37
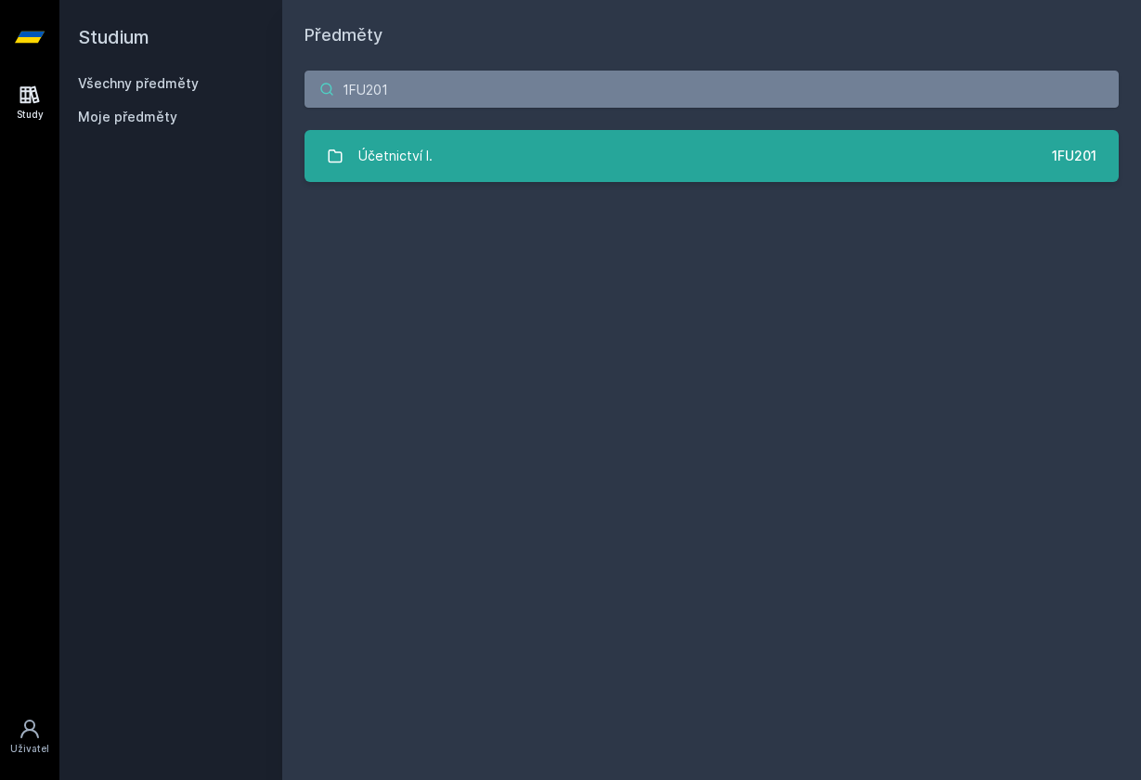
type input "1FU201"
click at [326, 161] on link "Účetnictví I. 1FU201" at bounding box center [711, 156] width 814 height 52
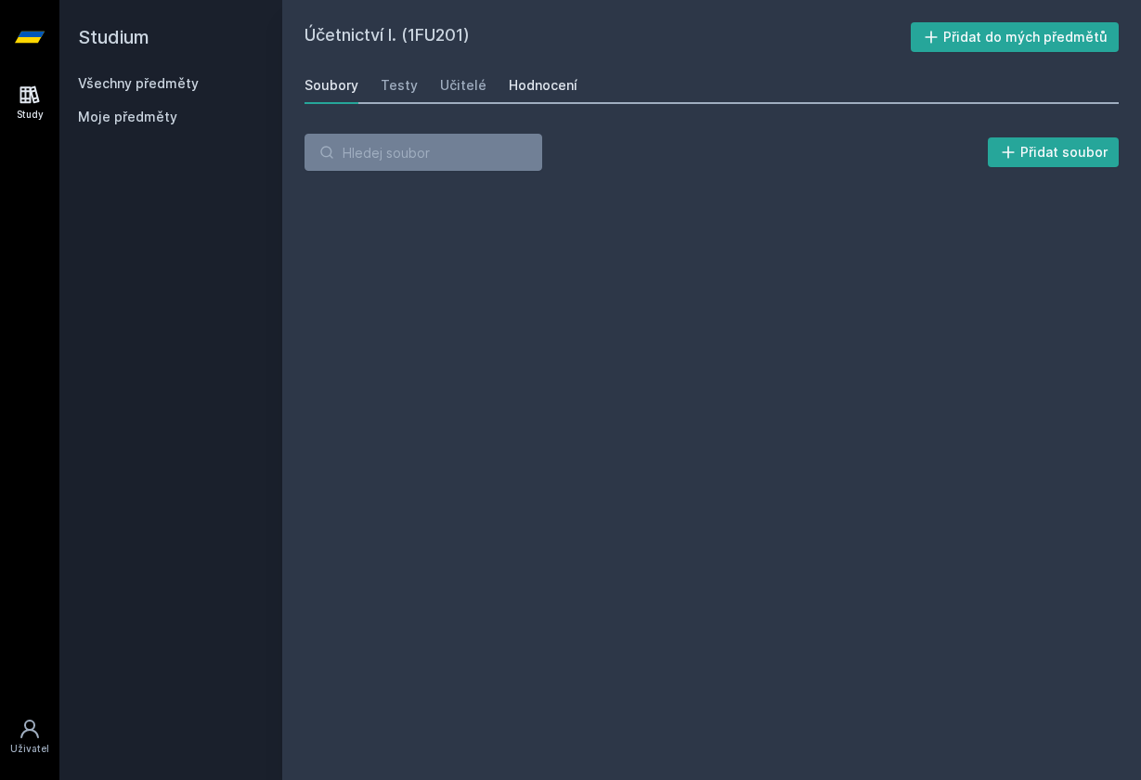
click at [543, 88] on div "Hodnocení" at bounding box center [543, 85] width 69 height 19
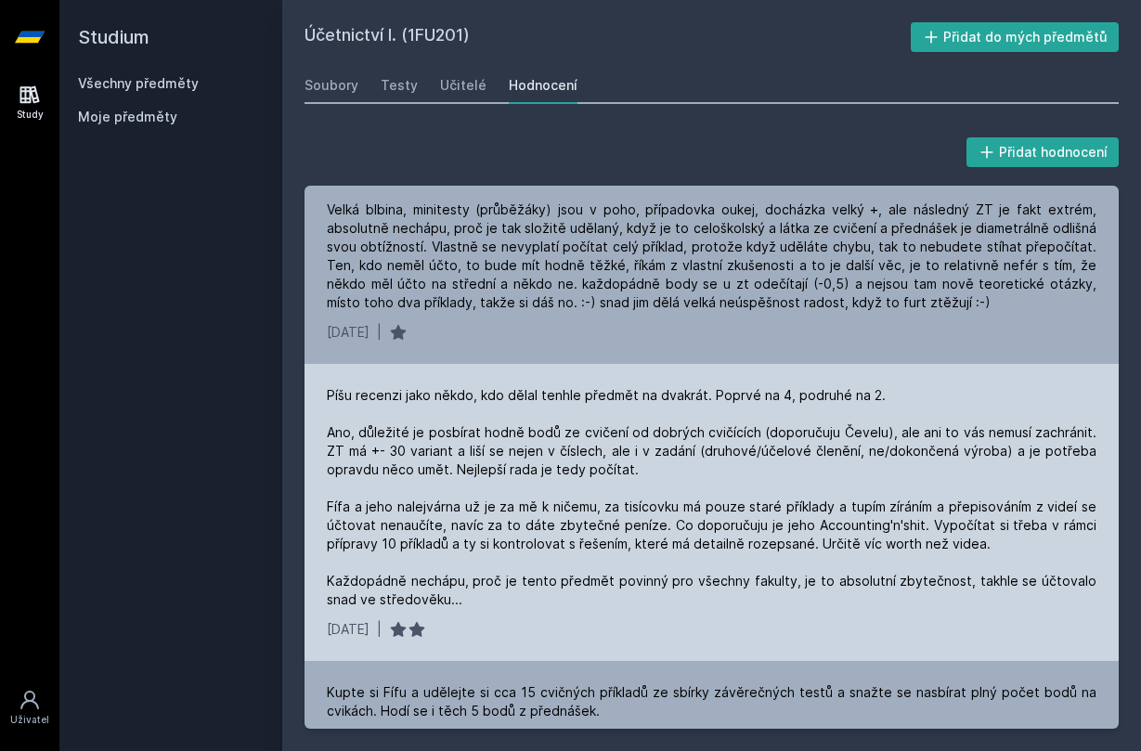
scroll to position [1716, 0]
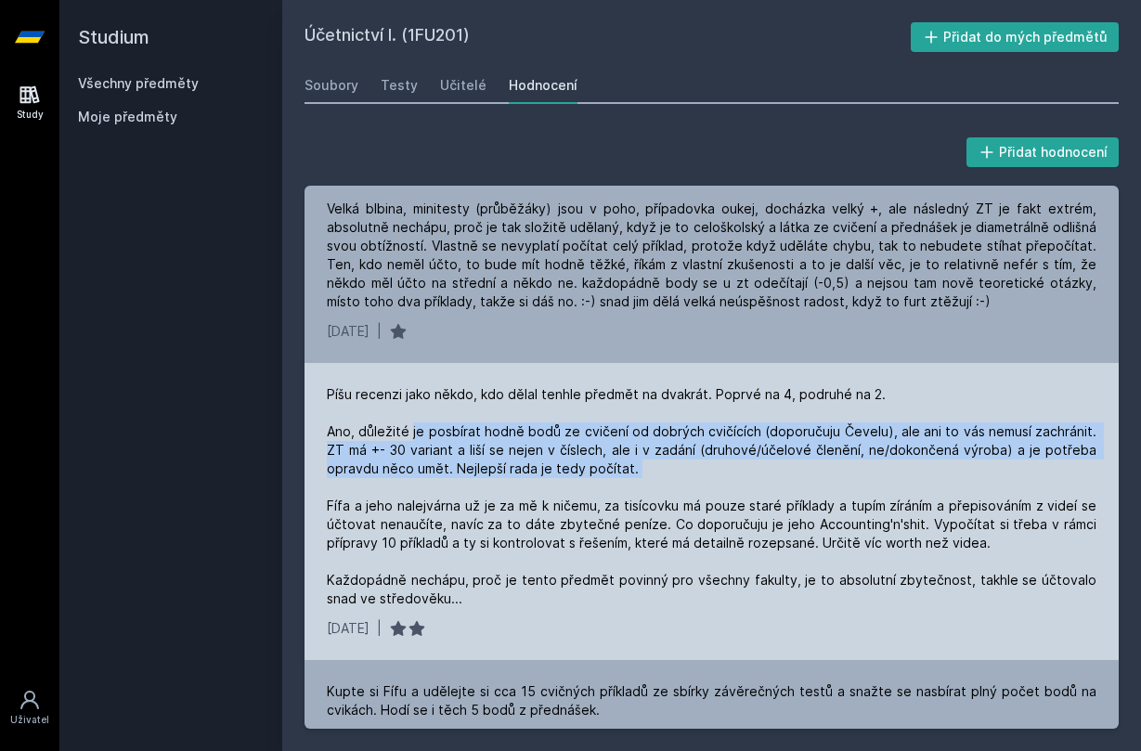
drag, startPoint x: 409, startPoint y: 405, endPoint x: 612, endPoint y: 449, distance: 207.2
click at [612, 449] on div "Píšu recenzi jako někdo, kdo dělal tenhle předmět na dvakrát. Poprvé na 4, podr…" at bounding box center [712, 496] width 770 height 223
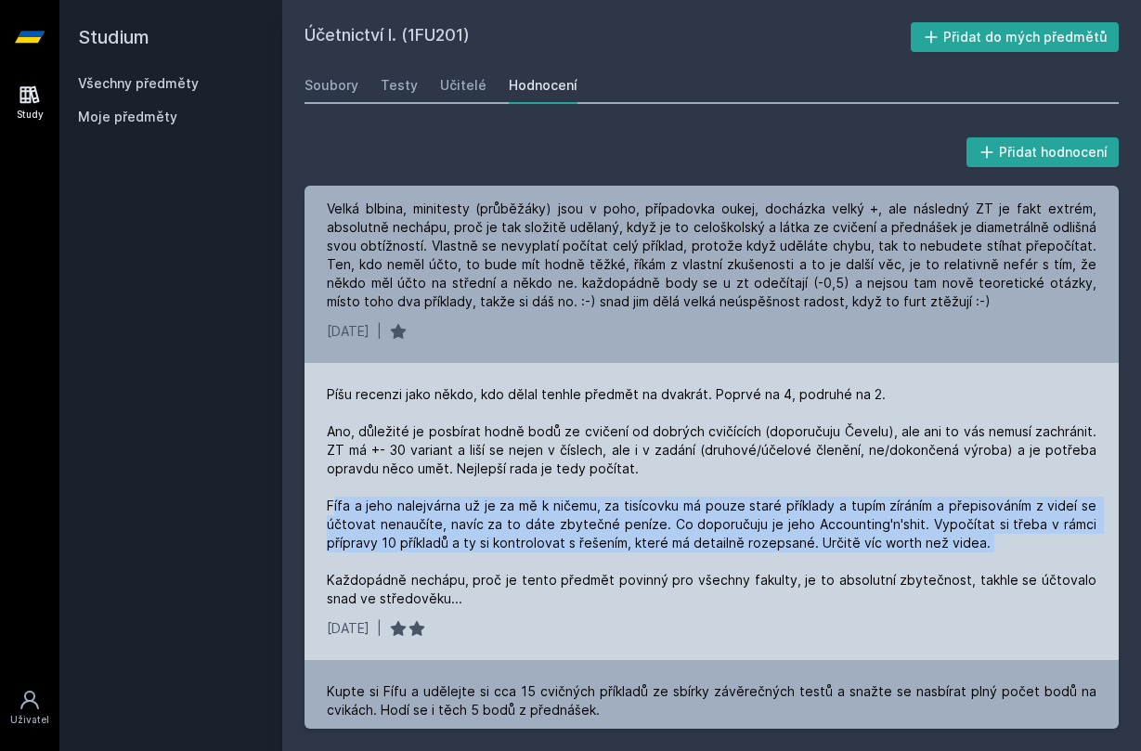
drag, startPoint x: 334, startPoint y: 482, endPoint x: 659, endPoint y: 540, distance: 330.1
click at [659, 540] on div "Píšu recenzi jako někdo, kdo dělal tenhle předmět na dvakrát. Poprvé na 4, podr…" at bounding box center [712, 496] width 770 height 223
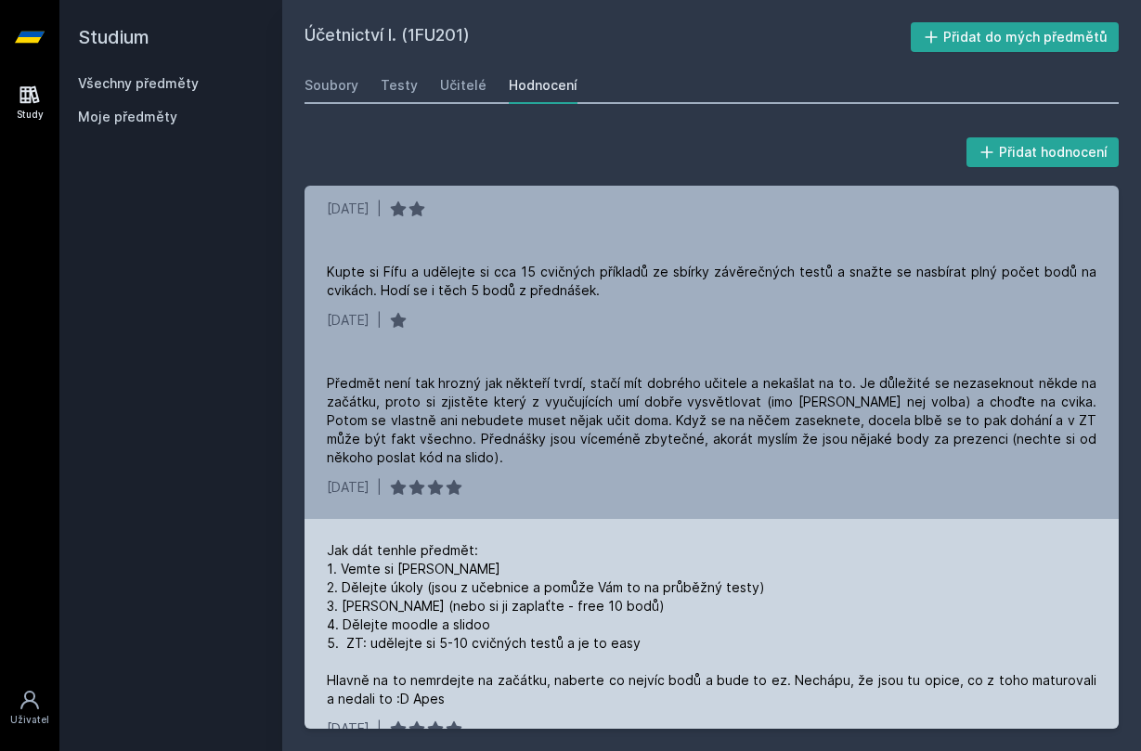
scroll to position [2138, 0]
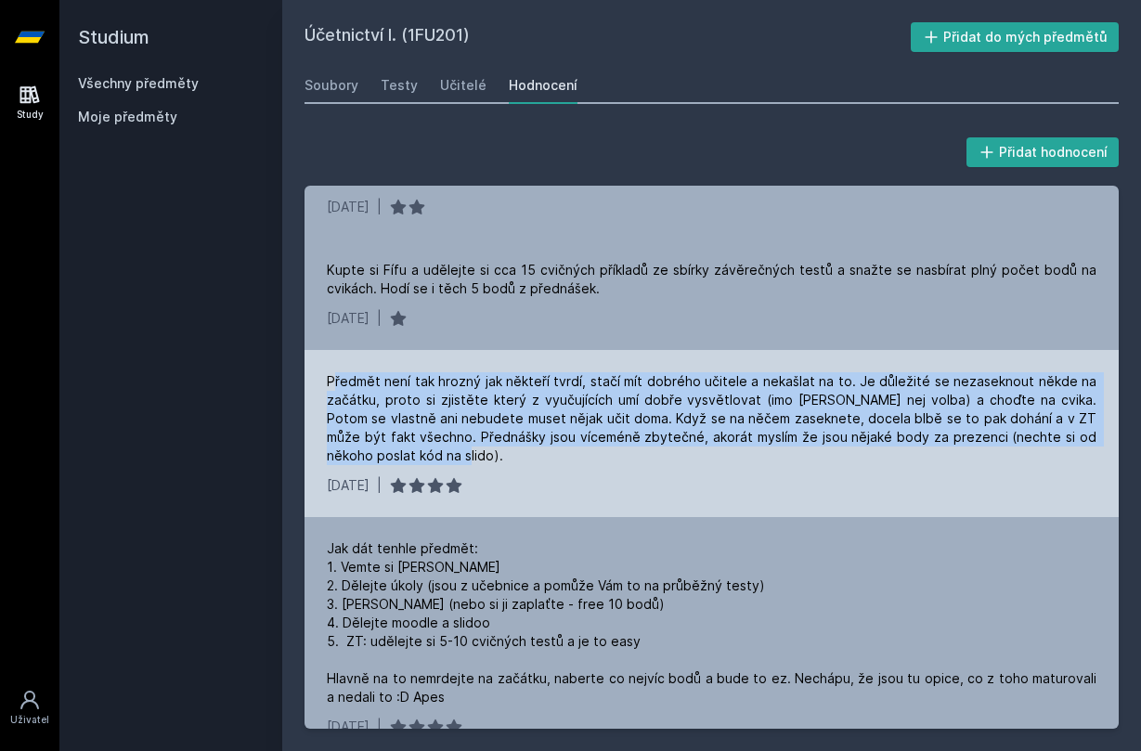
drag, startPoint x: 335, startPoint y: 363, endPoint x: 480, endPoint y: 436, distance: 162.3
click at [480, 437] on div "Předmět není tak hrozný jak někteří tvrdí, stačí mít dobrého učitele a nekašlat…" at bounding box center [712, 418] width 770 height 93
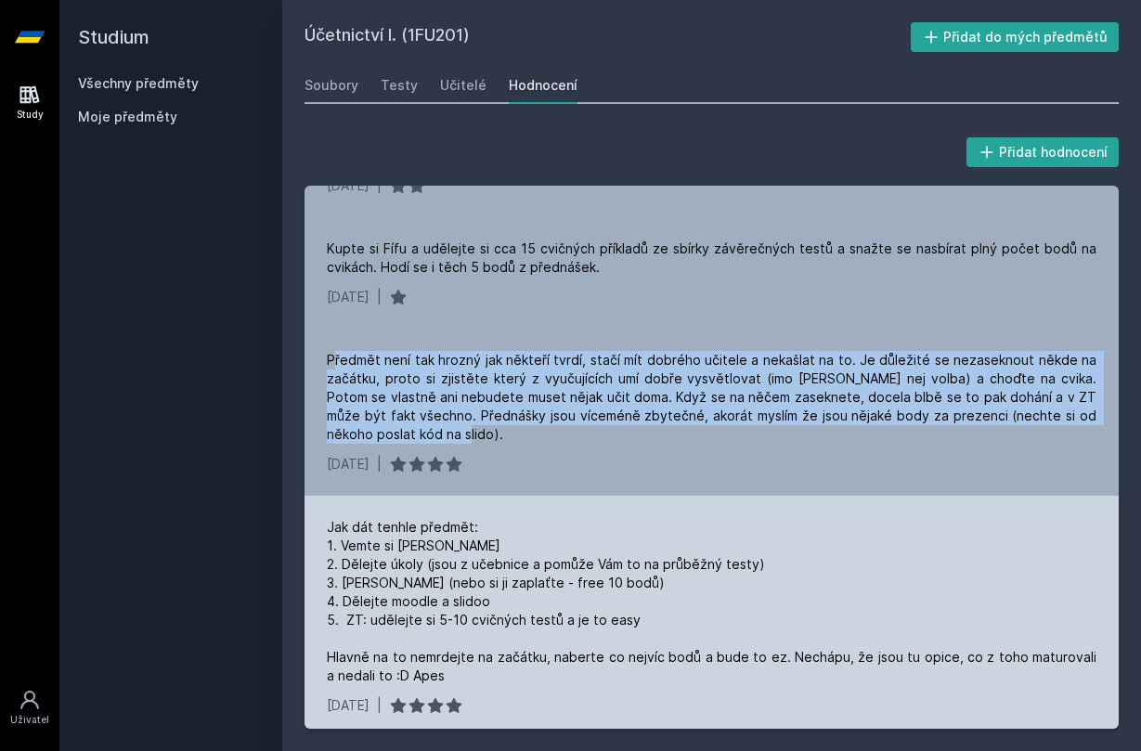
scroll to position [2164, 0]
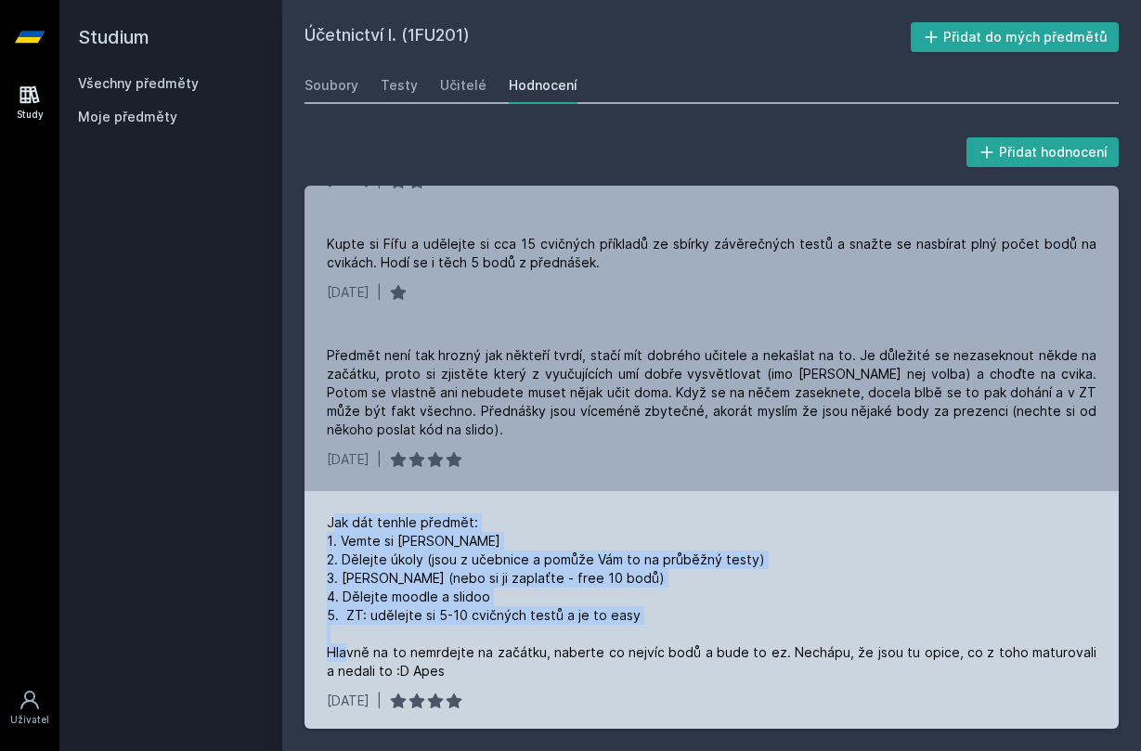
drag, startPoint x: 336, startPoint y: 504, endPoint x: 563, endPoint y: 619, distance: 254.1
click at [563, 619] on div "Jak dát tenhle předmět: 1. Vemte si [PERSON_NAME] 2. Dělejte úkoly (jsou z učeb…" at bounding box center [712, 596] width 770 height 167
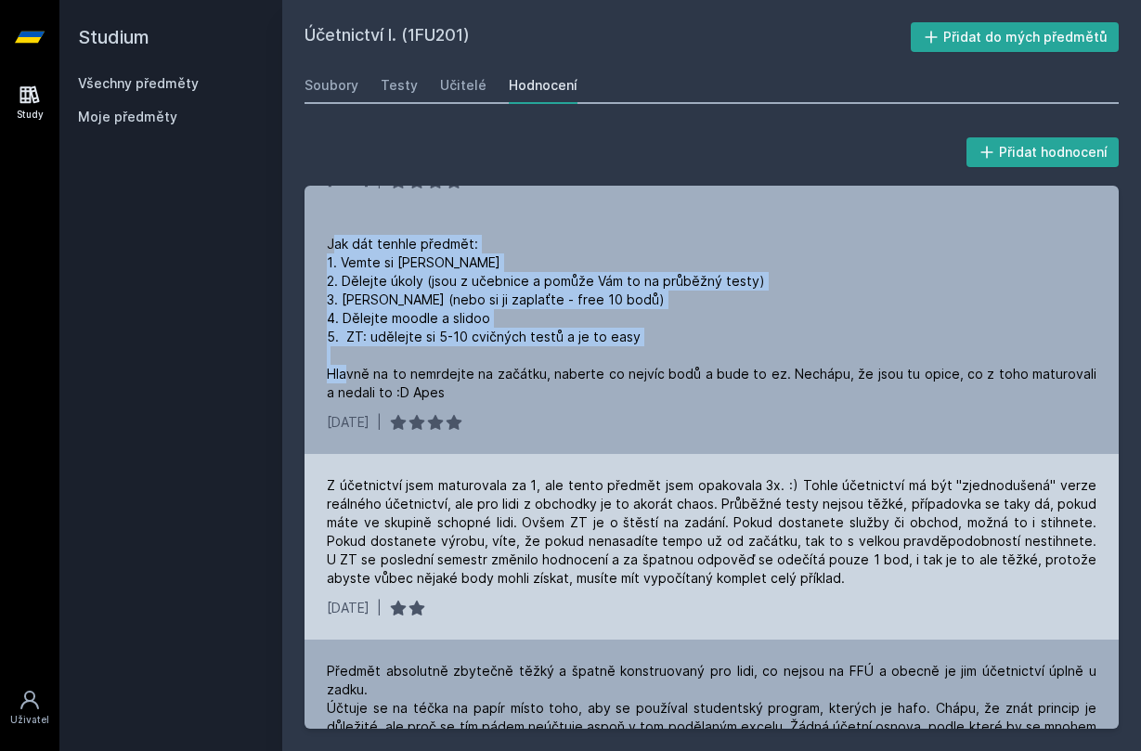
scroll to position [2462, 0]
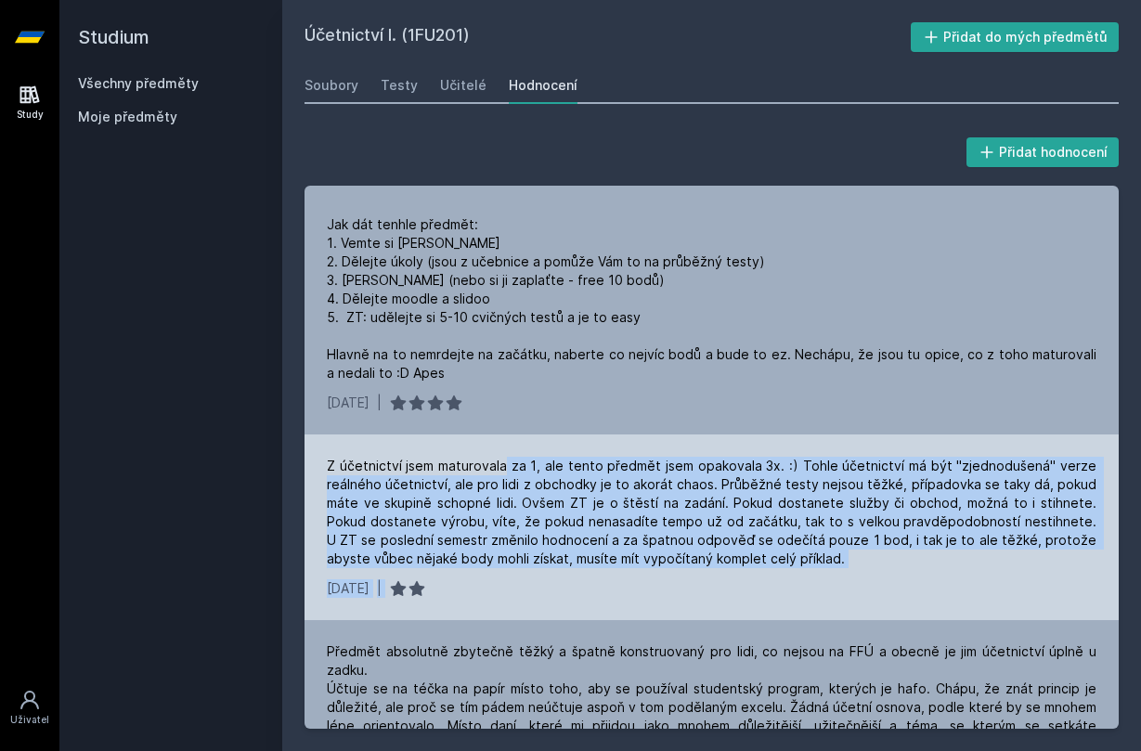
drag, startPoint x: 509, startPoint y: 465, endPoint x: 820, endPoint y: 577, distance: 330.7
click at [820, 577] on div "Z účetnictví jsem maturovala za 1, ale tento předmět jsem opakovala 3x. :) Tohl…" at bounding box center [711, 527] width 814 height 186
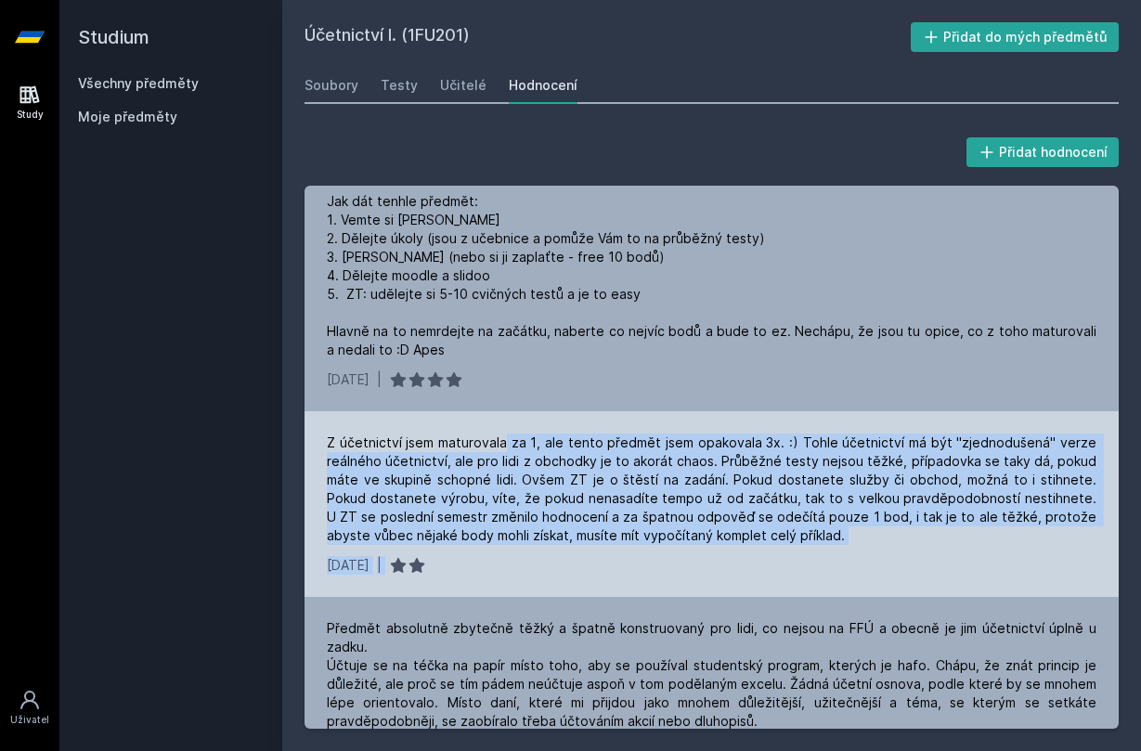
scroll to position [2492, 0]
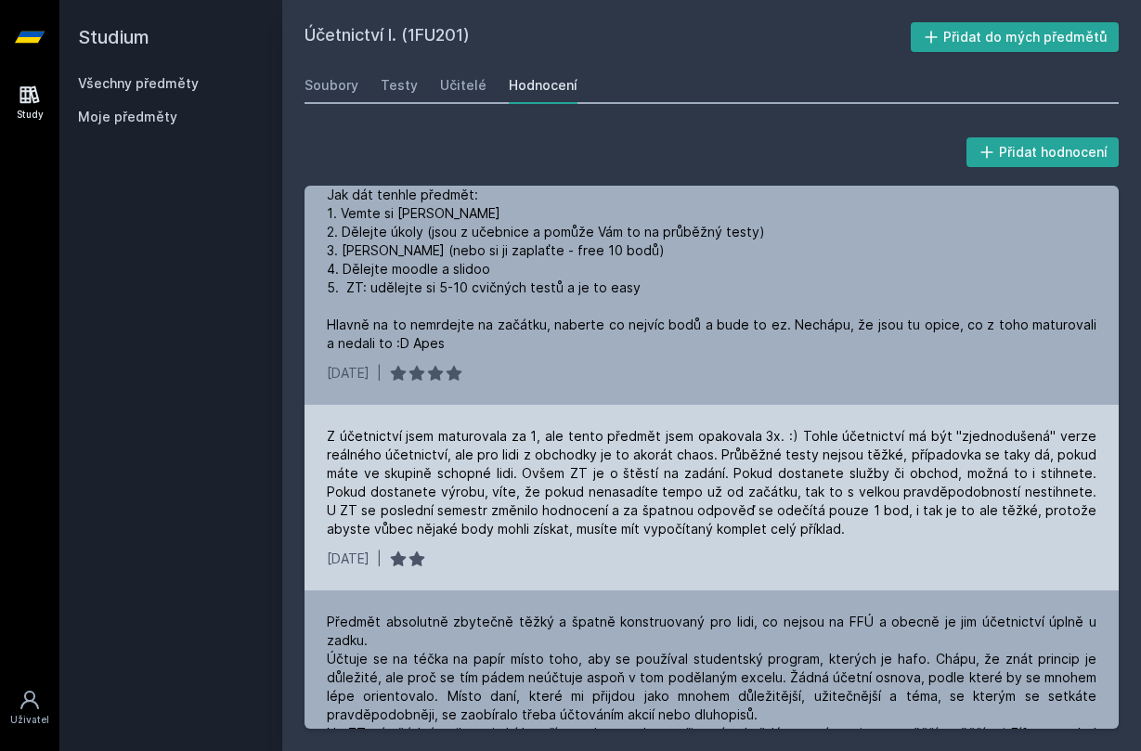
click at [848, 464] on div "Z účetnictví jsem maturovala za 1, ale tento předmět jsem opakovala 3x. :) Tohl…" at bounding box center [712, 482] width 770 height 111
drag, startPoint x: 717, startPoint y: 453, endPoint x: 960, endPoint y: 535, distance: 256.6
click at [960, 535] on div "Z účetnictví jsem maturovala za 1, ale tento předmět jsem opakovala 3x. :) Tohl…" at bounding box center [712, 482] width 770 height 111
click at [514, 514] on div "Z účetnictví jsem maturovala za 1, ale tento předmět jsem opakovala 3x. :) Tohl…" at bounding box center [712, 482] width 770 height 111
drag, startPoint x: 706, startPoint y: 470, endPoint x: 856, endPoint y: 540, distance: 165.3
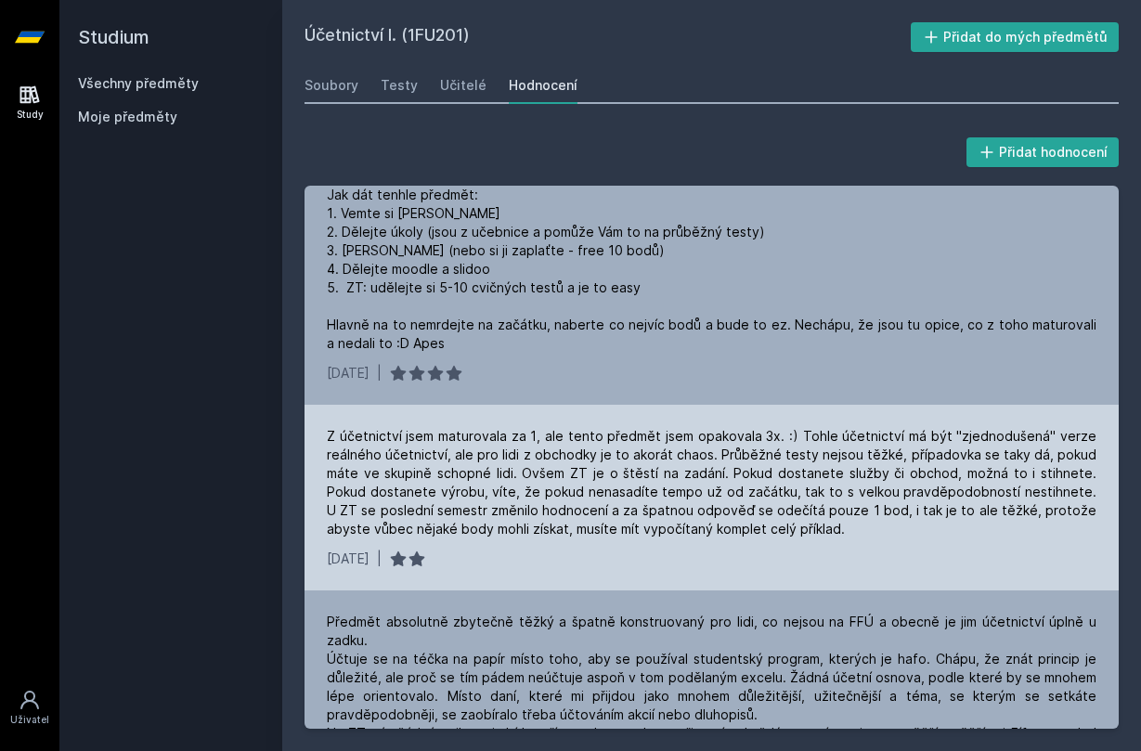
click at [856, 541] on div "Z účetnictví jsem maturovala za 1, ale tento předmět jsem opakovala 3x. :) Tohl…" at bounding box center [711, 498] width 814 height 186
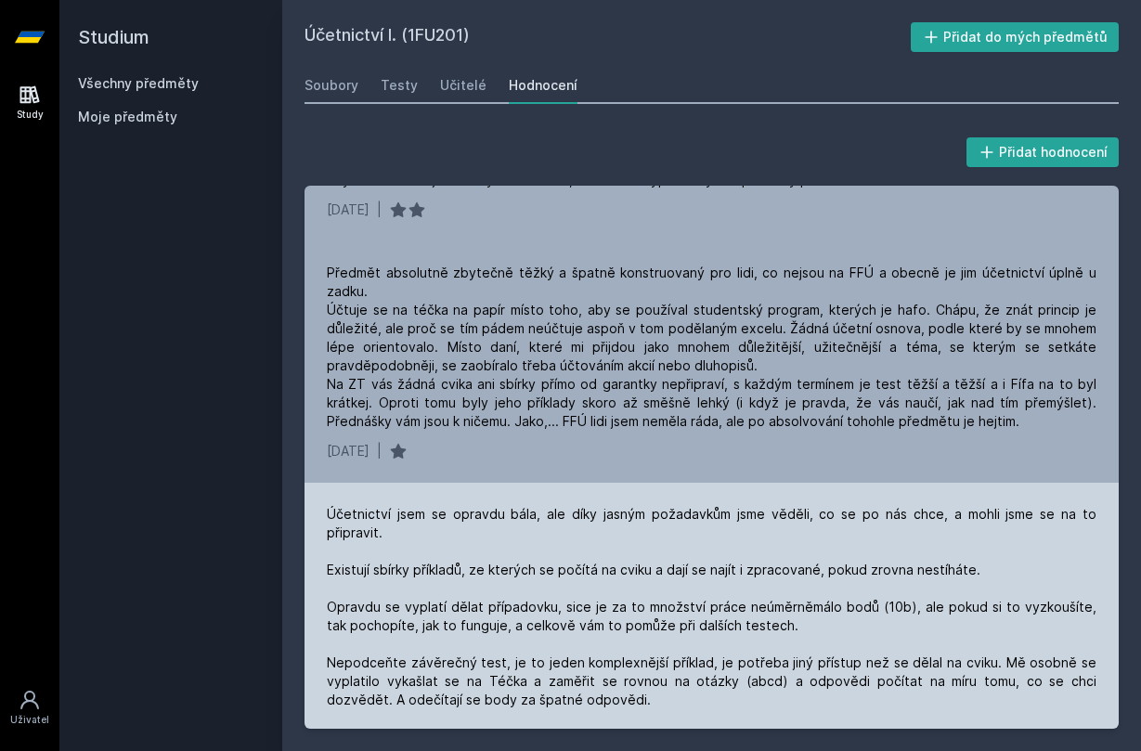
scroll to position [2843, 0]
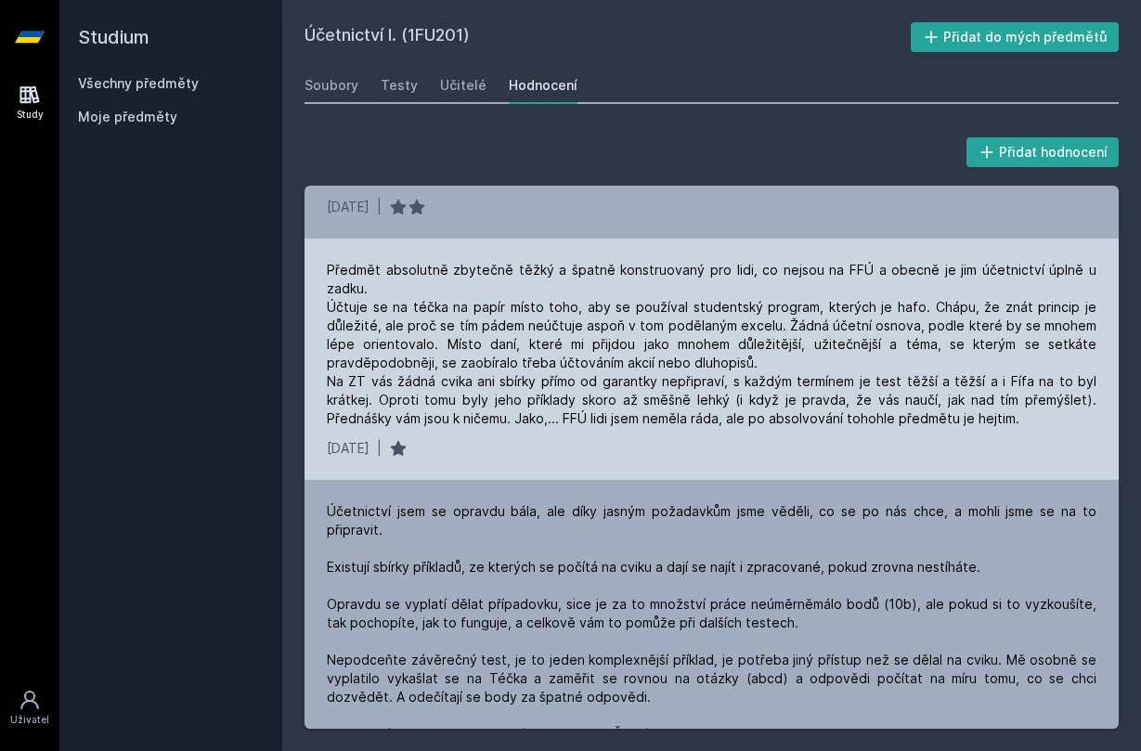
drag, startPoint x: 394, startPoint y: 286, endPoint x: 471, endPoint y: 286, distance: 77.1
click at [401, 286] on div "Předmět absolutně zbytečně těžký a špatně konstruovaný pro lidi, co nejsou na F…" at bounding box center [712, 344] width 770 height 167
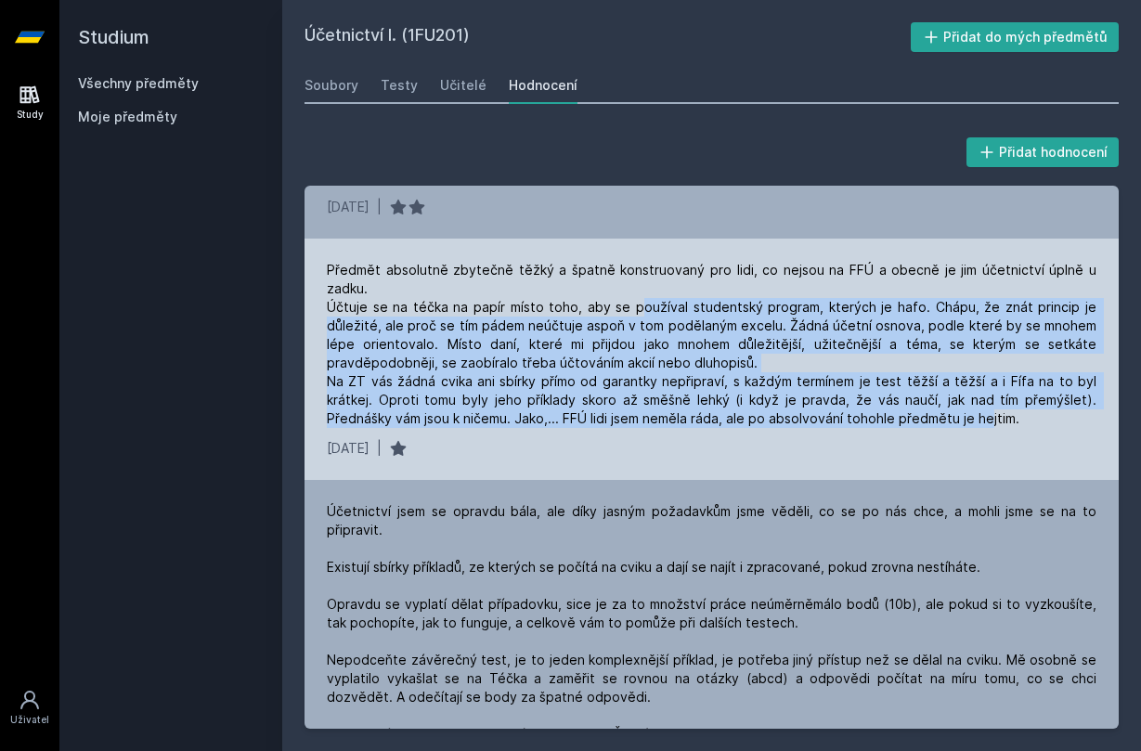
drag, startPoint x: 646, startPoint y: 292, endPoint x: 992, endPoint y: 398, distance: 362.1
click at [992, 397] on div "Předmět absolutně zbytečně těžký a špatně konstruovaný pro lidi, co nejsou na F…" at bounding box center [712, 344] width 770 height 167
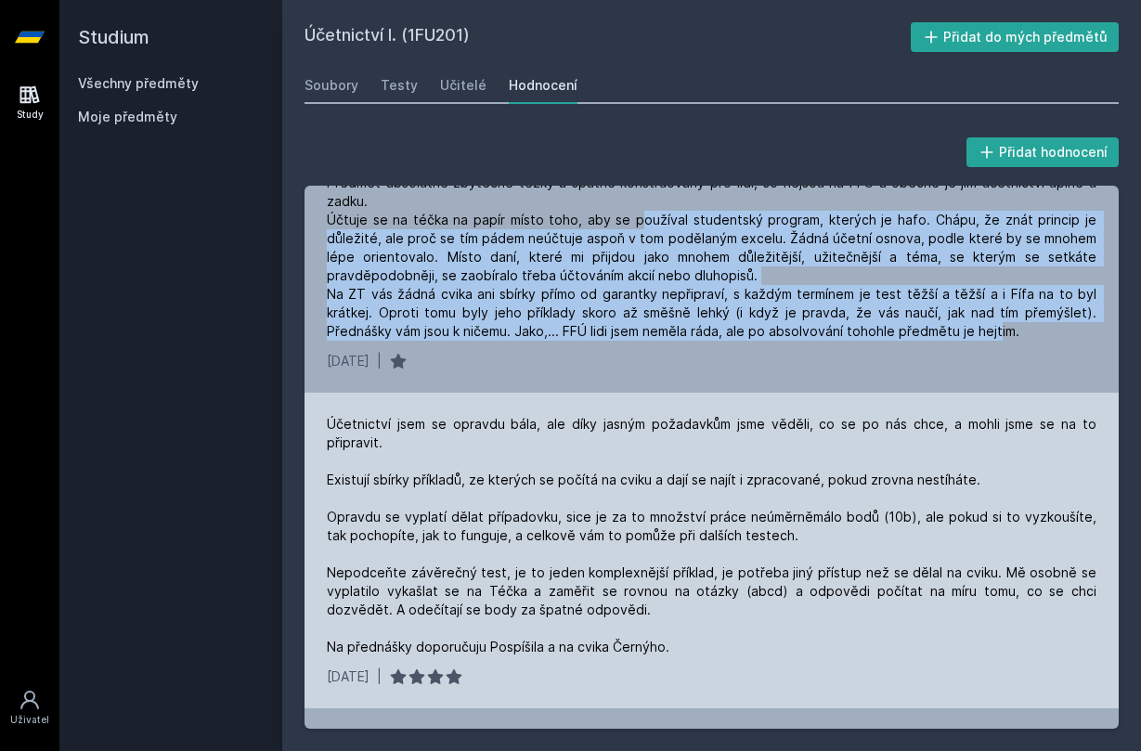
scroll to position [2932, 0]
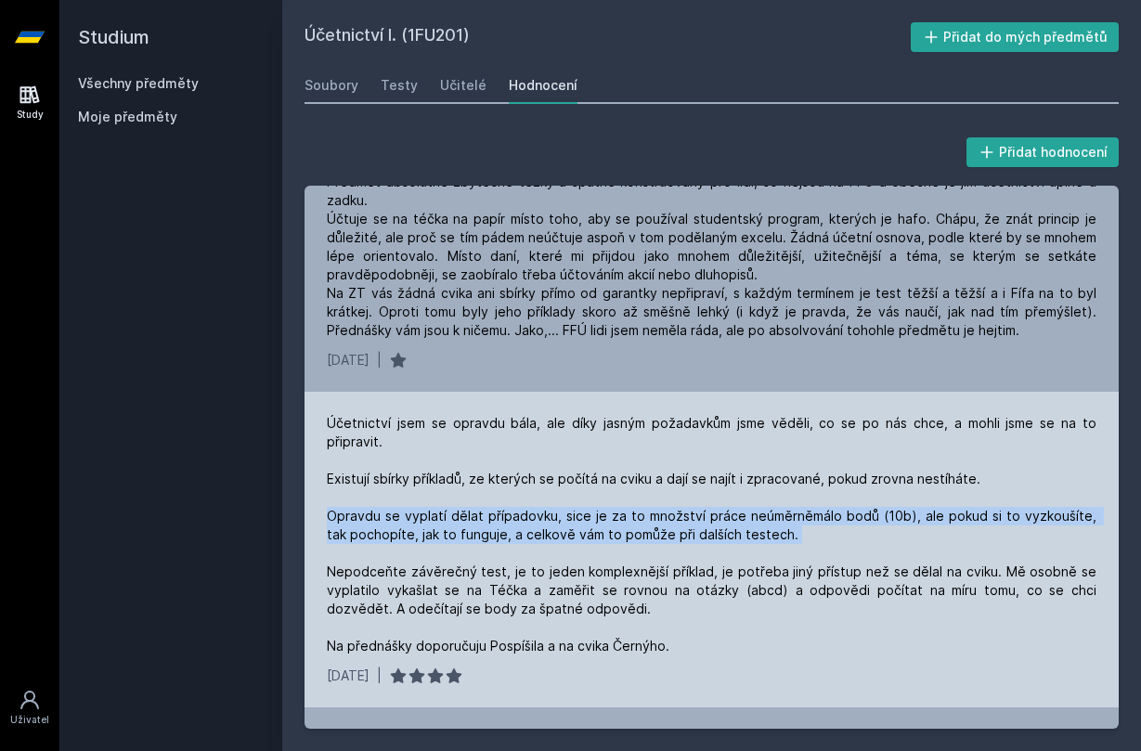
drag, startPoint x: 325, startPoint y: 474, endPoint x: 848, endPoint y: 511, distance: 524.8
click at [848, 512] on div "Účetnictví jsem se opravdu bála, ale díky jasným požadavkům jsme věděli, co se …" at bounding box center [711, 550] width 814 height 316
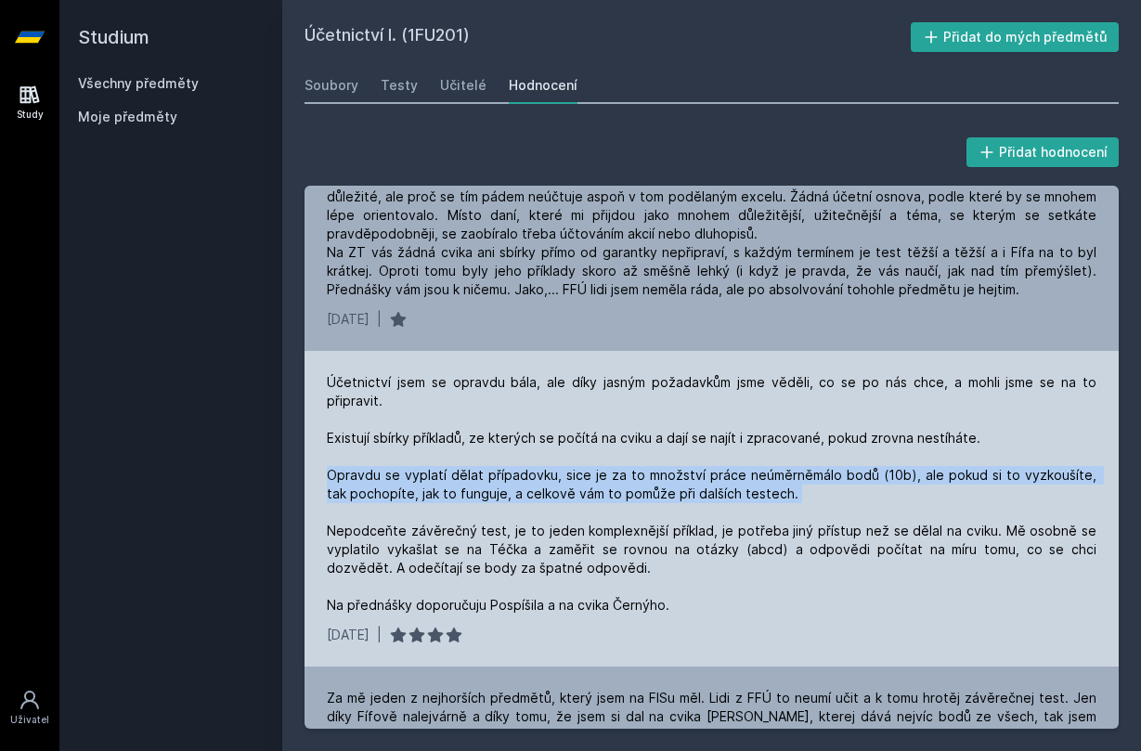
scroll to position [2986, 0]
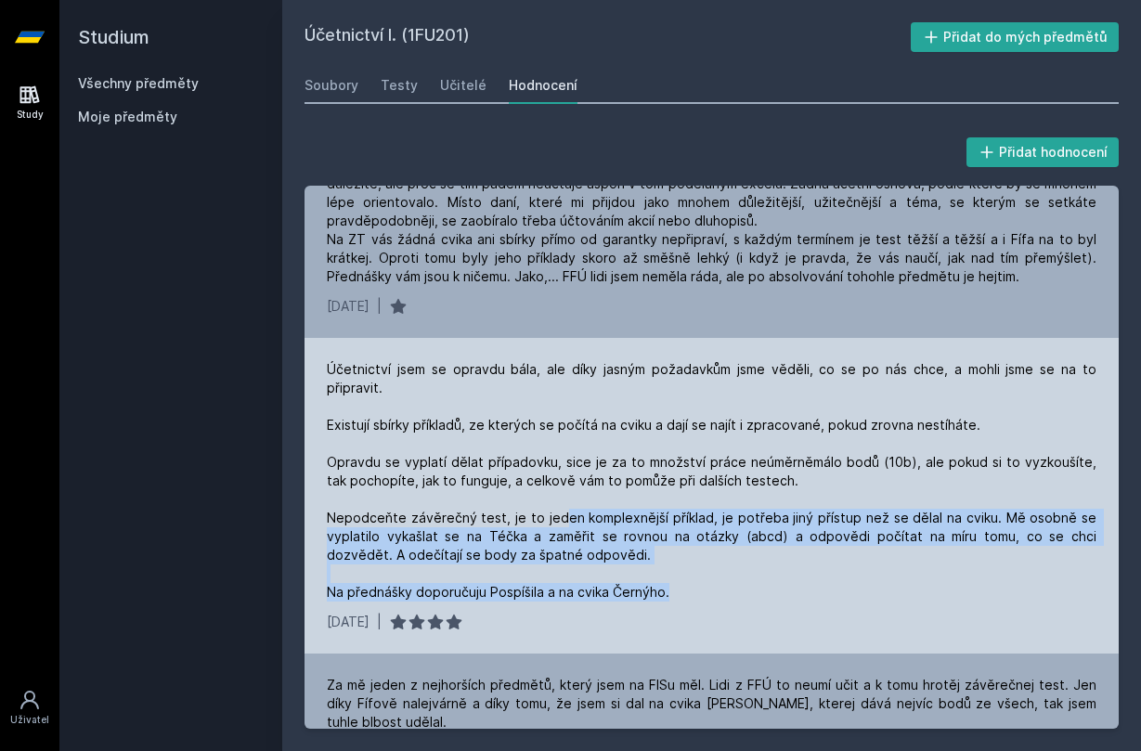
drag, startPoint x: 561, startPoint y: 481, endPoint x: 699, endPoint y: 545, distance: 152.4
click at [699, 545] on div "Účetnictví jsem se opravdu bála, ale díky jasným požadavkům jsme věděli, co se …" at bounding box center [712, 480] width 770 height 241
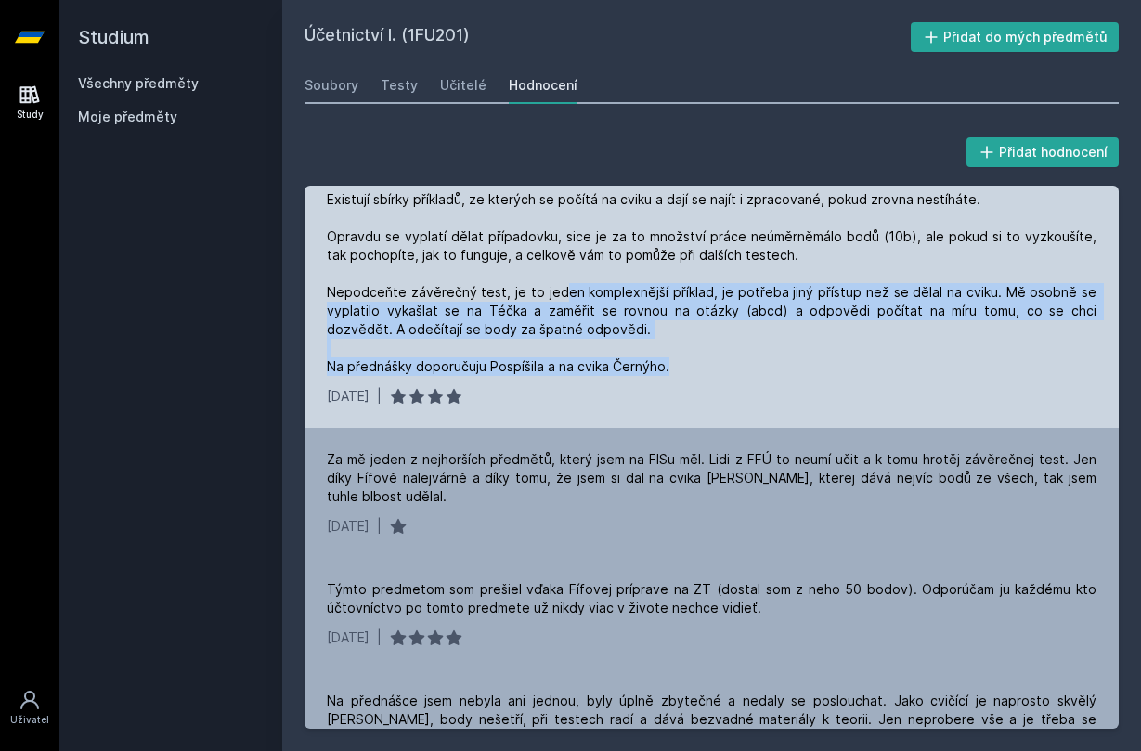
scroll to position [3220, 0]
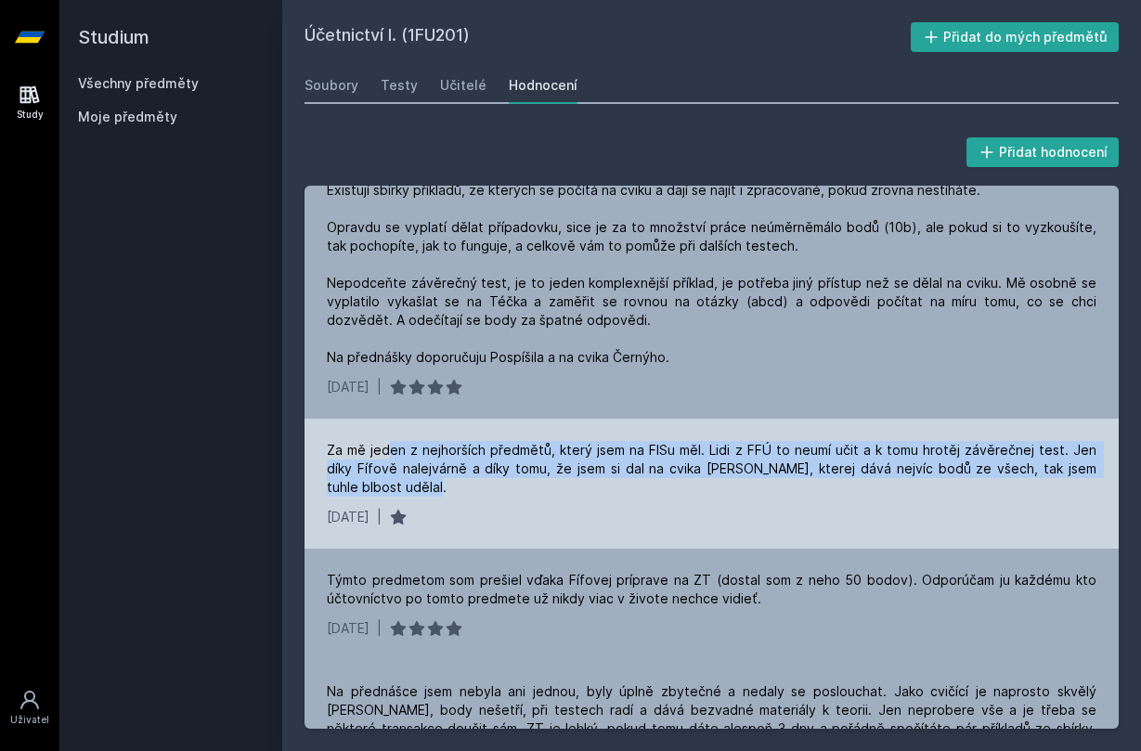
drag, startPoint x: 388, startPoint y: 410, endPoint x: 474, endPoint y: 460, distance: 99.4
click at [474, 460] on div "Za mě jeden z nejhorších předmětů, který jsem na FISu měl. Lidi z FFÚ to neumí …" at bounding box center [711, 484] width 814 height 130
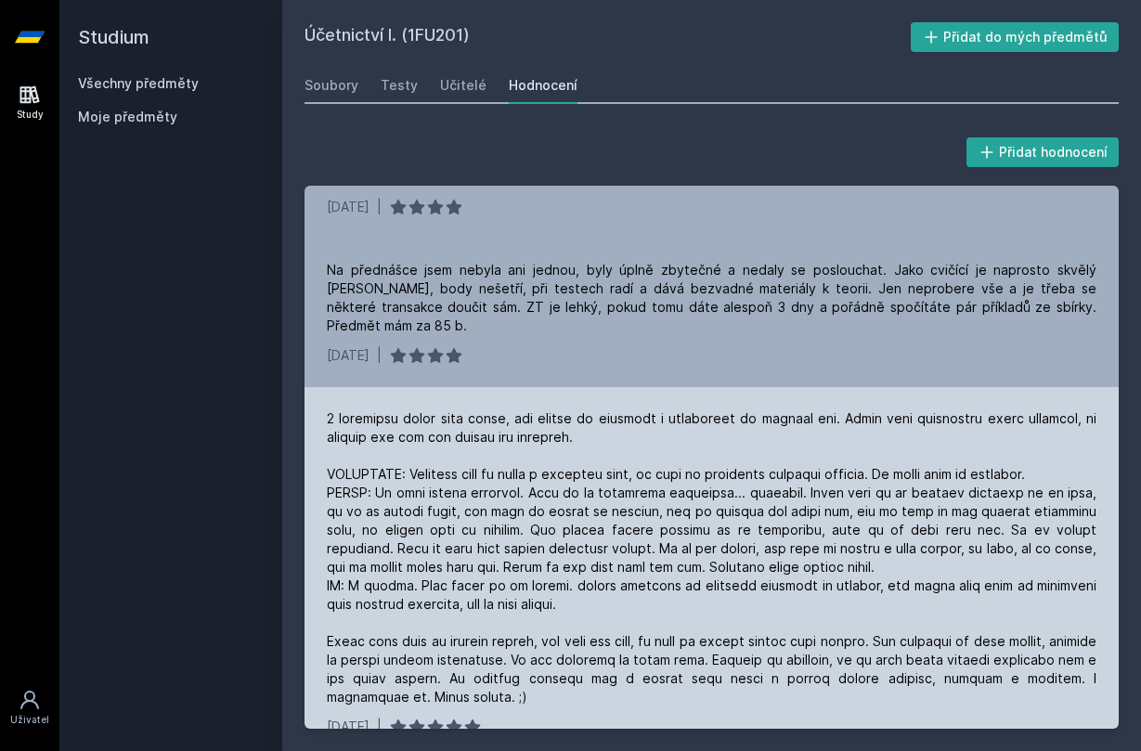
scroll to position [3646, 0]
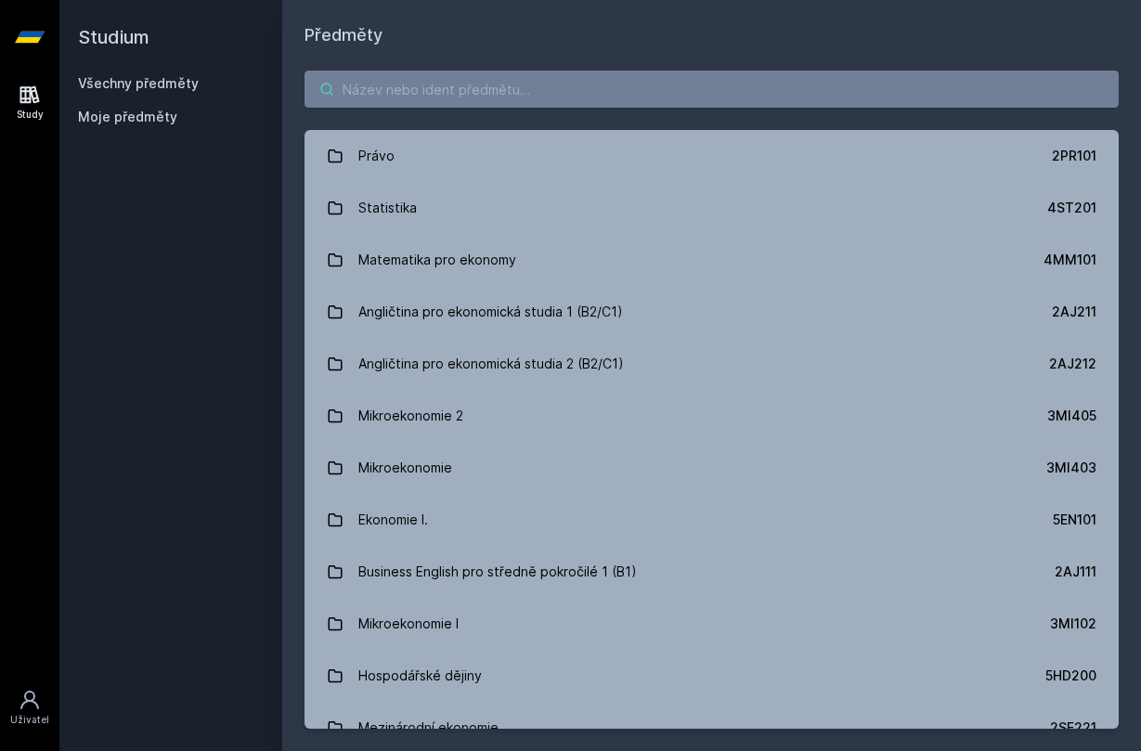
click at [460, 95] on input "search" at bounding box center [711, 89] width 814 height 37
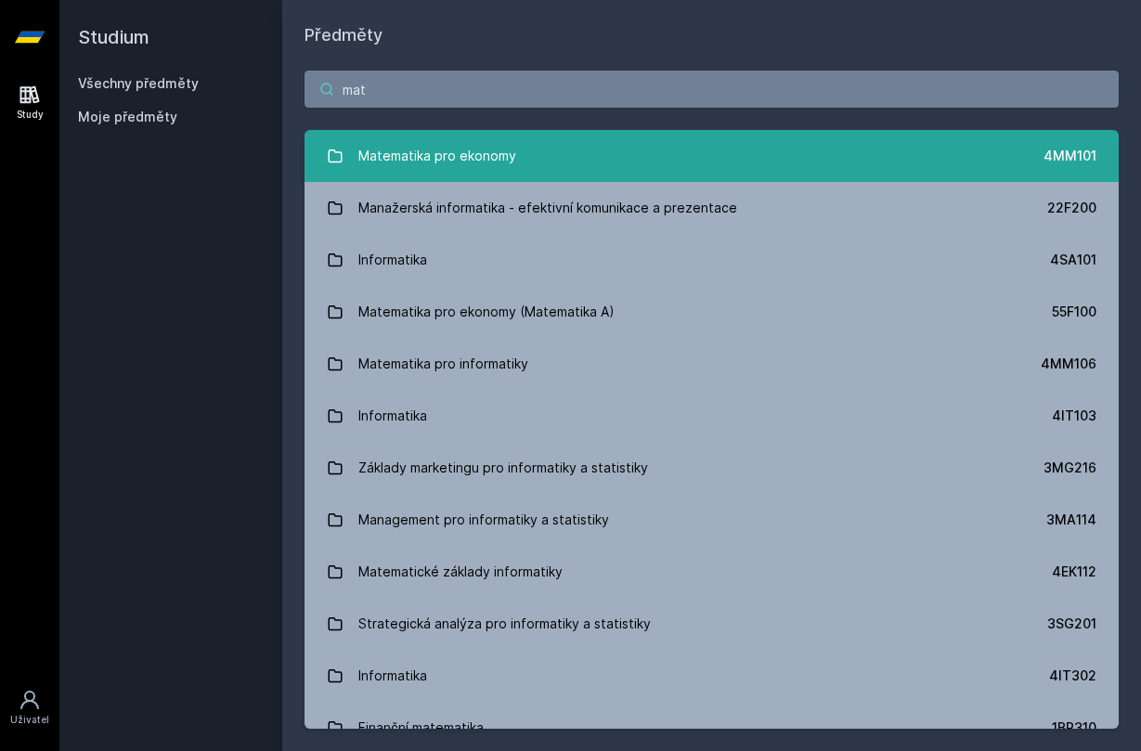
type input "mat"
click at [464, 146] on div "Matematika pro ekonomy" at bounding box center [437, 155] width 158 height 37
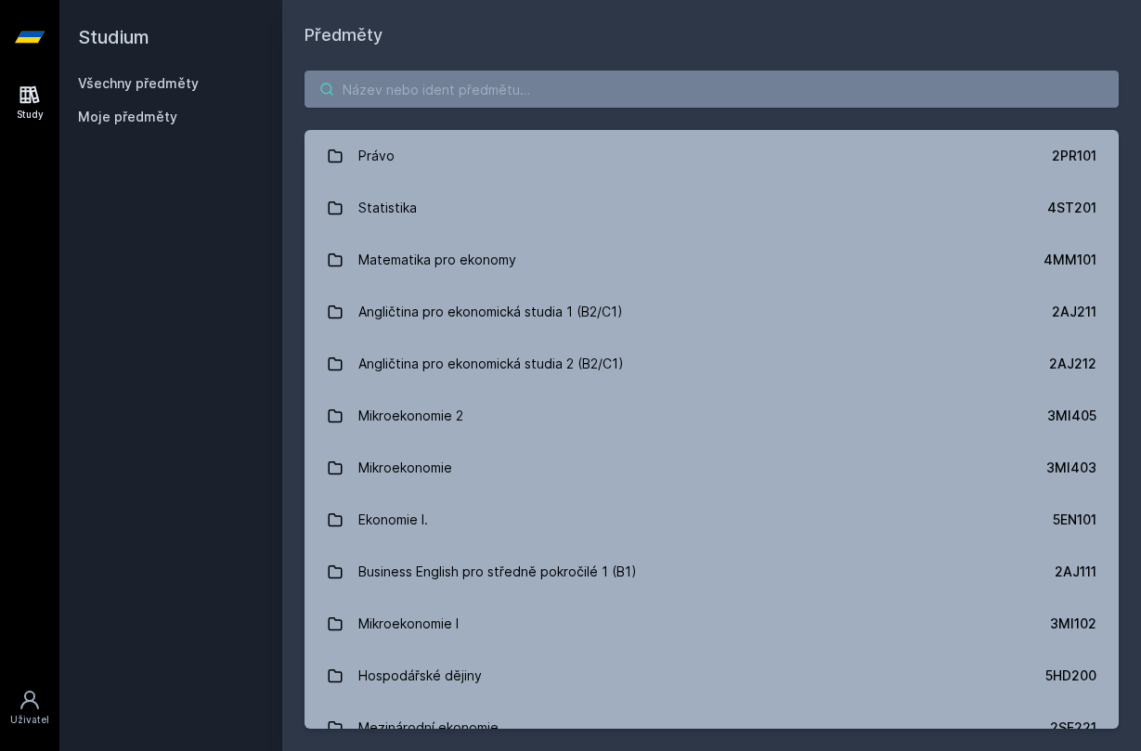
click at [407, 82] on input "search" at bounding box center [711, 89] width 814 height 37
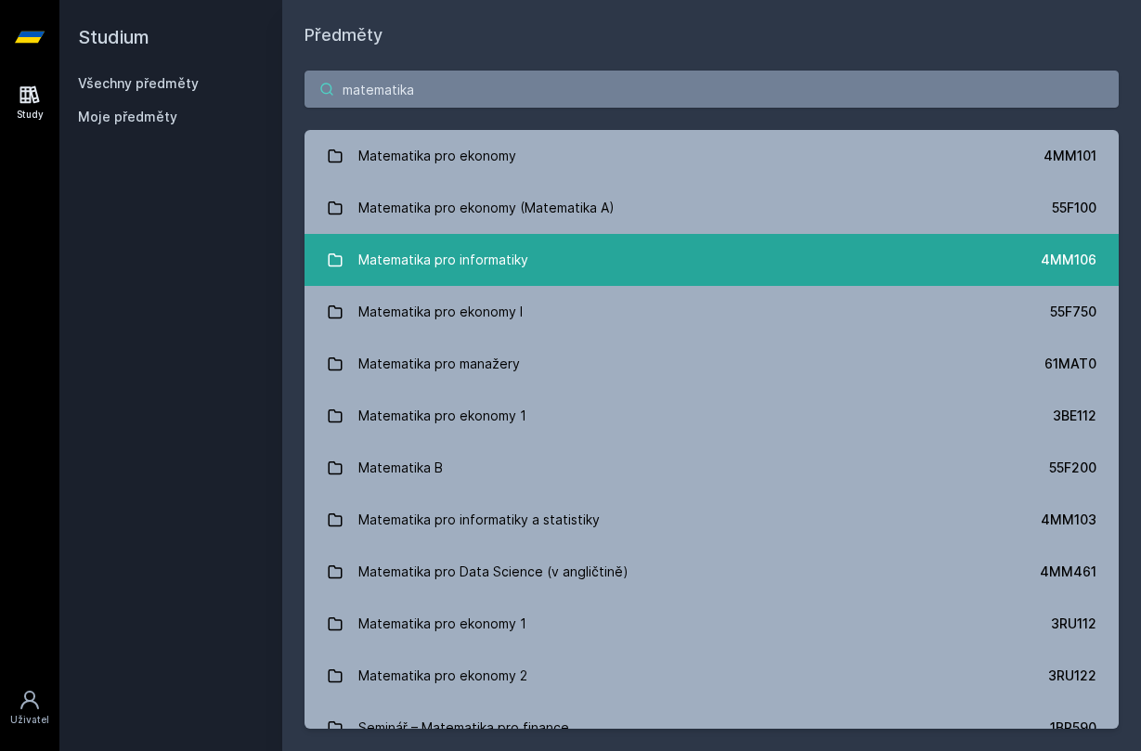
type input "matematika"
click at [418, 253] on div "Matematika pro informatiky" at bounding box center [443, 259] width 170 height 37
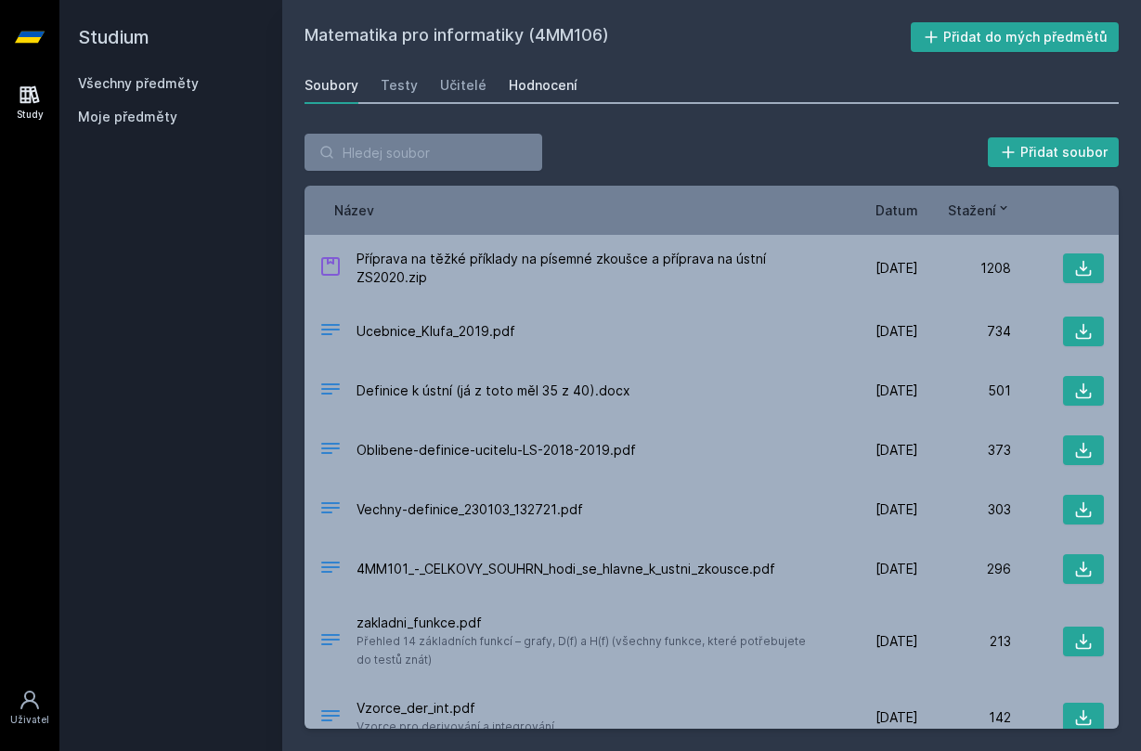
click at [542, 85] on div "Hodnocení" at bounding box center [543, 85] width 69 height 19
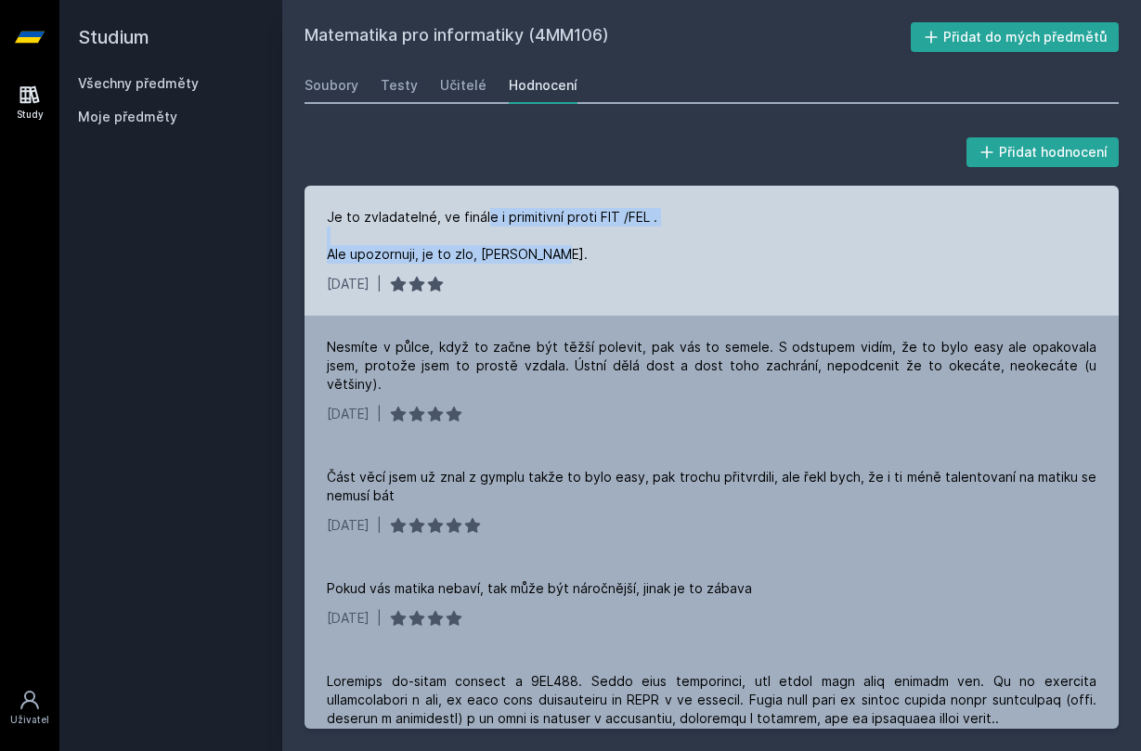
drag, startPoint x: 485, startPoint y: 214, endPoint x: 559, endPoint y: 264, distance: 89.1
click at [559, 264] on div "Je to zvladatelné, ve finále i primitivní proti FIT /FEL . Ale upozornuji, je t…" at bounding box center [711, 251] width 814 height 130
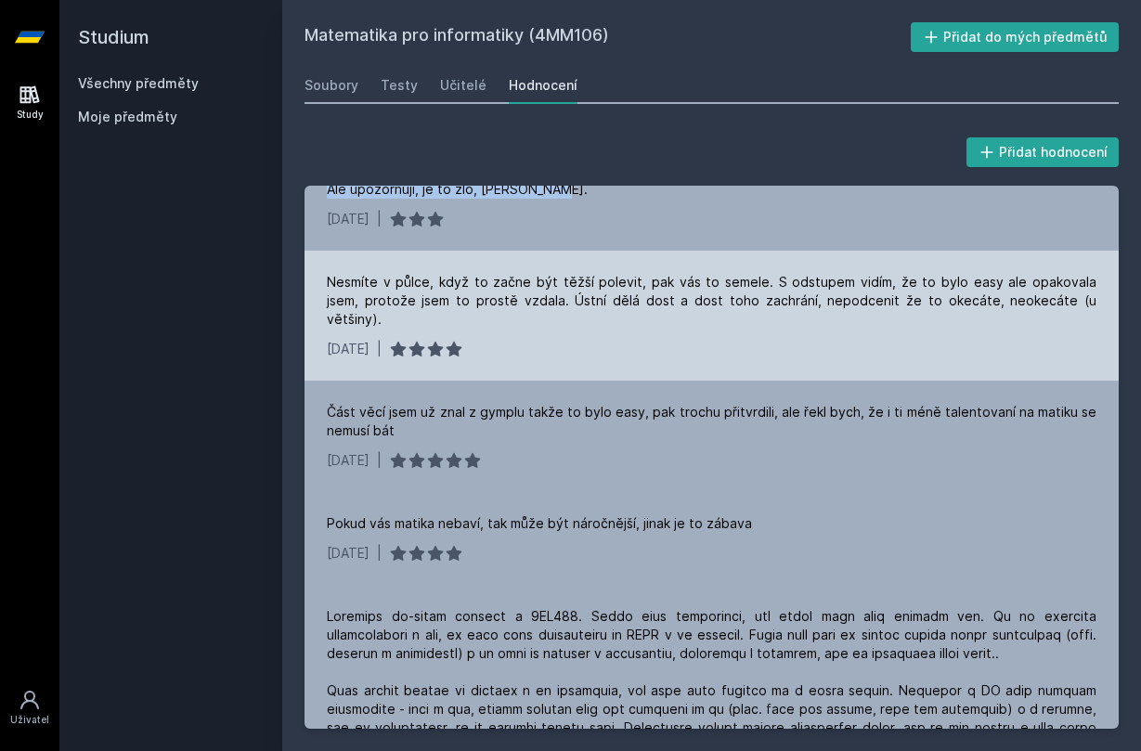
scroll to position [71, 0]
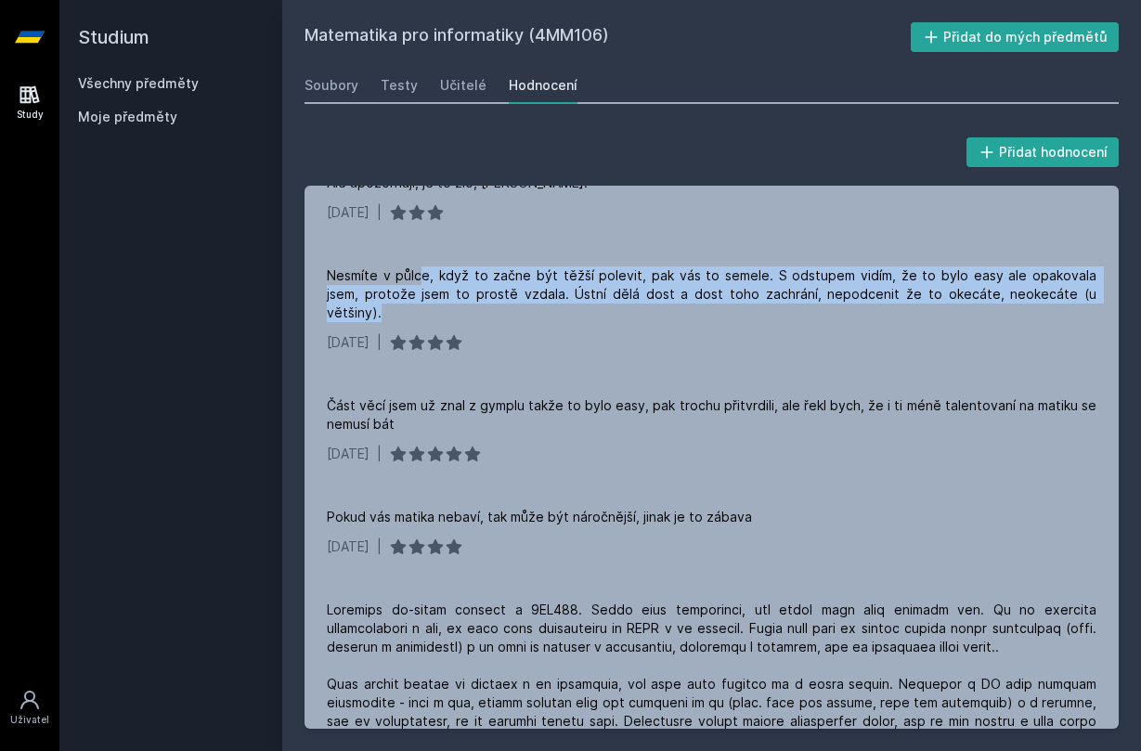
drag, startPoint x: 422, startPoint y: 274, endPoint x: 1118, endPoint y: 308, distance: 696.2
click at [1118, 308] on div "Nesmíte v půlce, když to začne být těžší polevit, pak vás to semele. S odstupem…" at bounding box center [711, 309] width 814 height 130
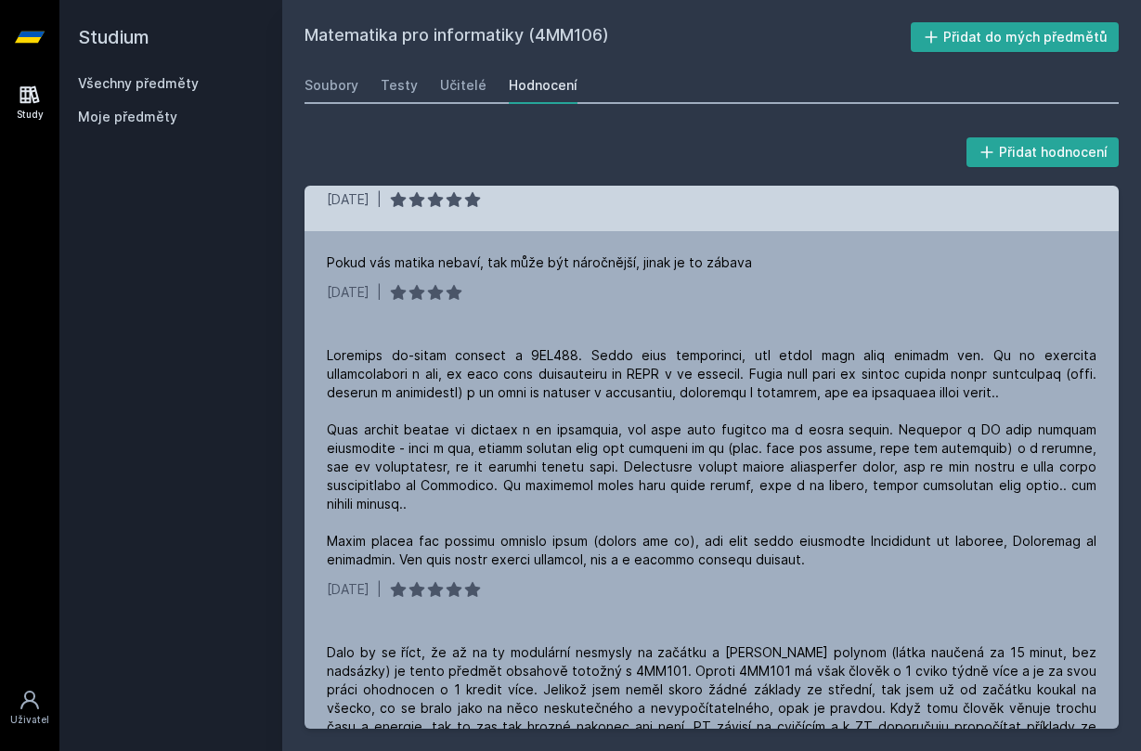
scroll to position [357, 0]
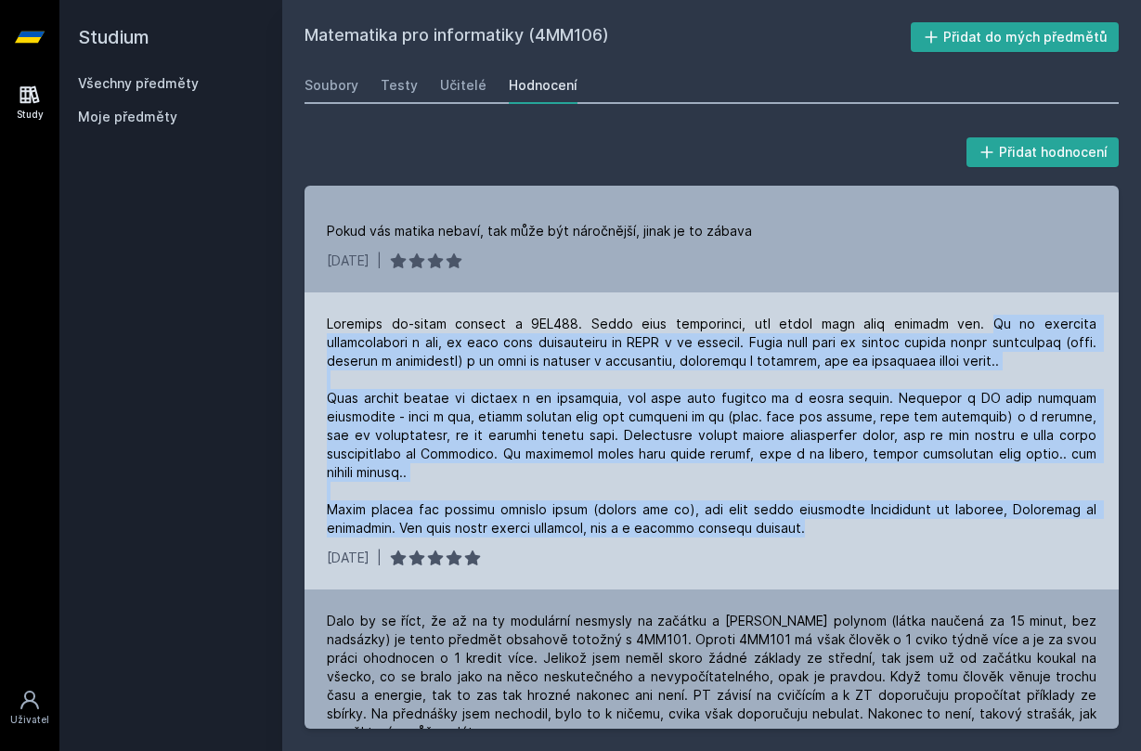
drag, startPoint x: 906, startPoint y: 304, endPoint x: 943, endPoint y: 487, distance: 186.6
click at [943, 488] on div at bounding box center [712, 426] width 770 height 223
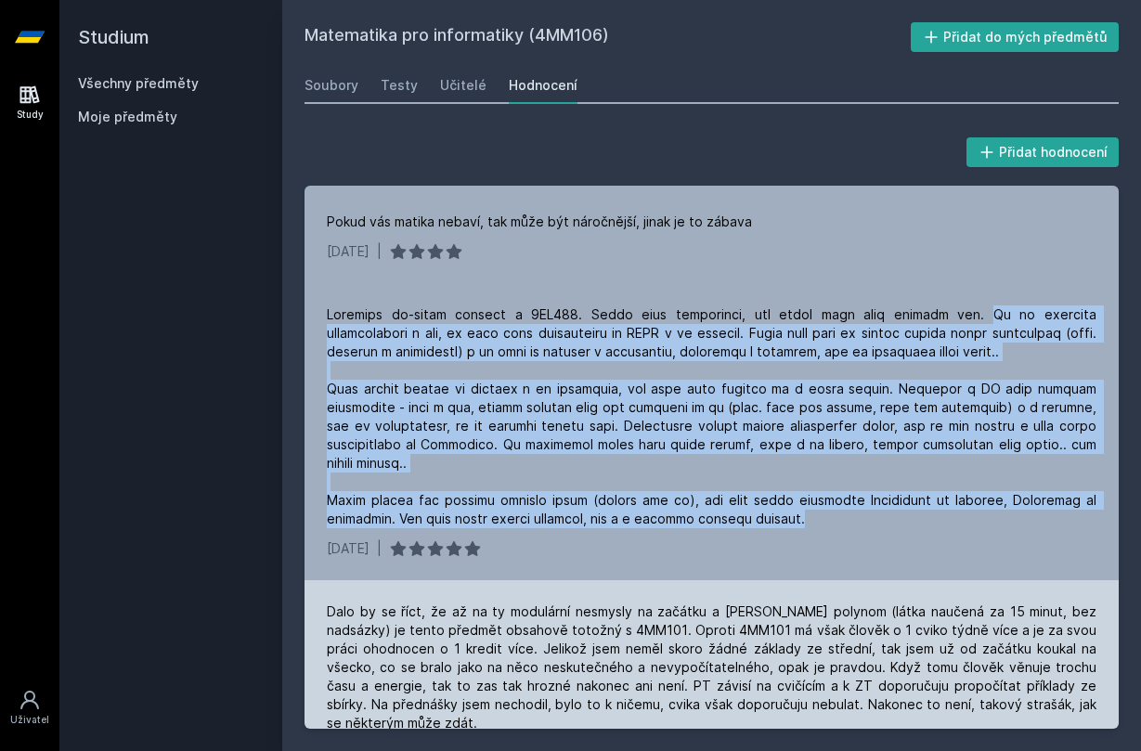
scroll to position [0, 0]
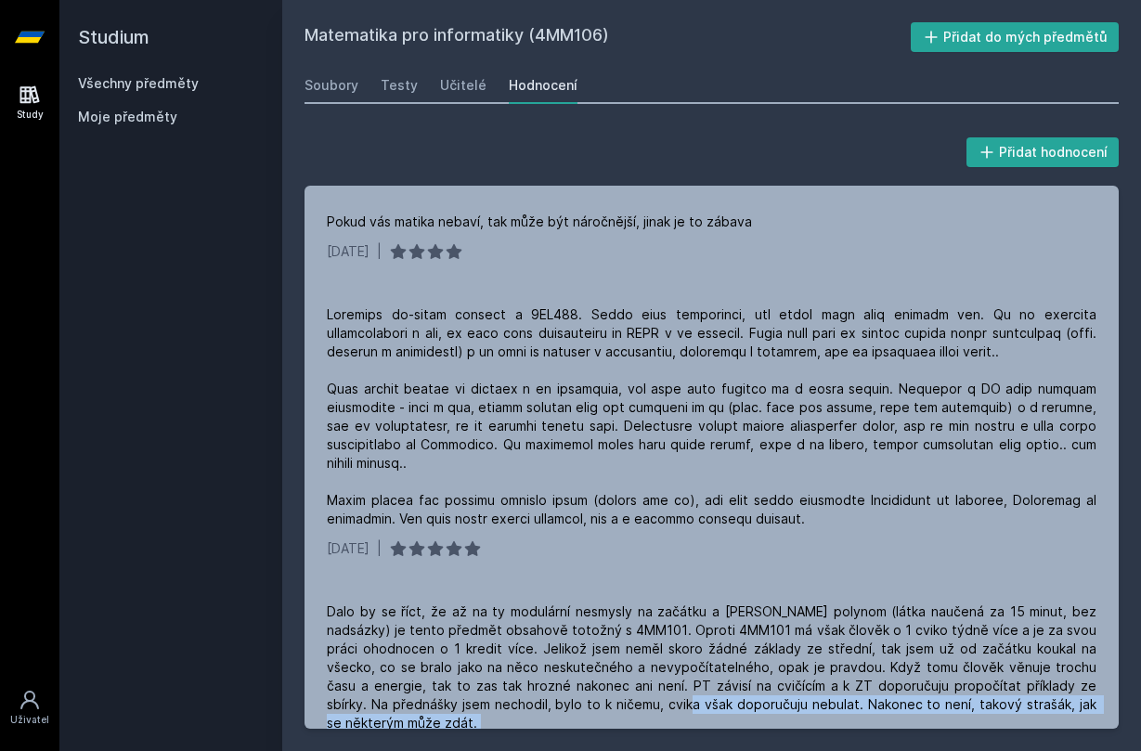
drag, startPoint x: 580, startPoint y: 665, endPoint x: 1140, endPoint y: 685, distance: 560.2
click at [1140, 685] on div "Přidat hodnocení Je to zvladatelné, ve finále i primitivní proti FIT /FEL . Ale…" at bounding box center [711, 431] width 859 height 640
